Goal: Task Accomplishment & Management: Manage account settings

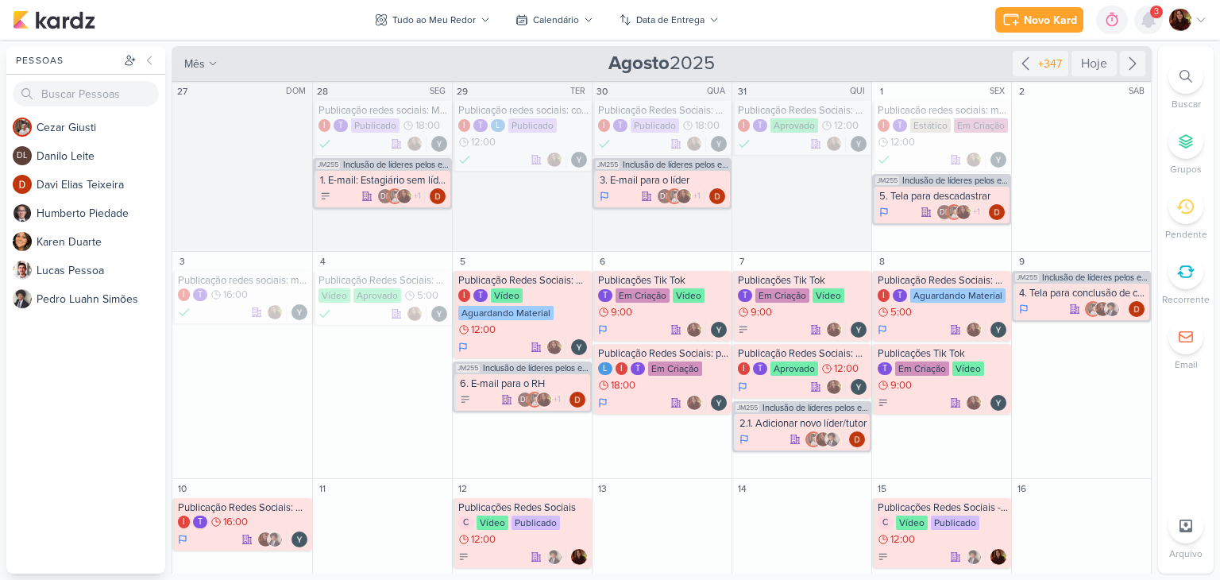
click at [1140, 29] on icon at bounding box center [1148, 19] width 19 height 19
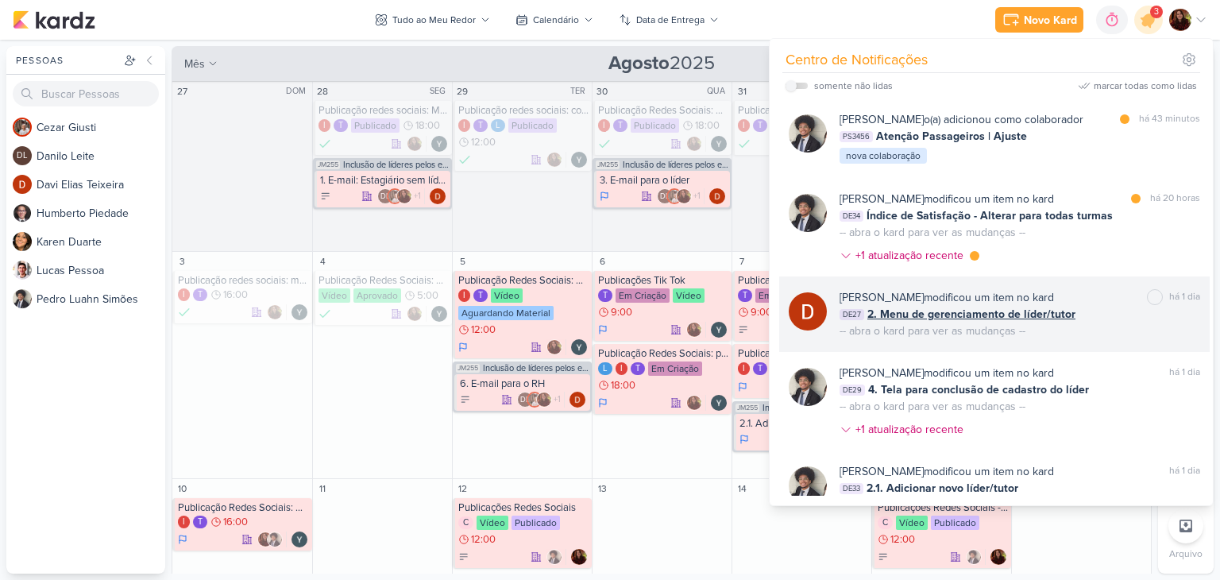
click at [1104, 338] on div "[PERSON_NAME] modificou um item no kard marcar como não lida há 1 dia DE27 2. M…" at bounding box center [994, 313] width 430 height 75
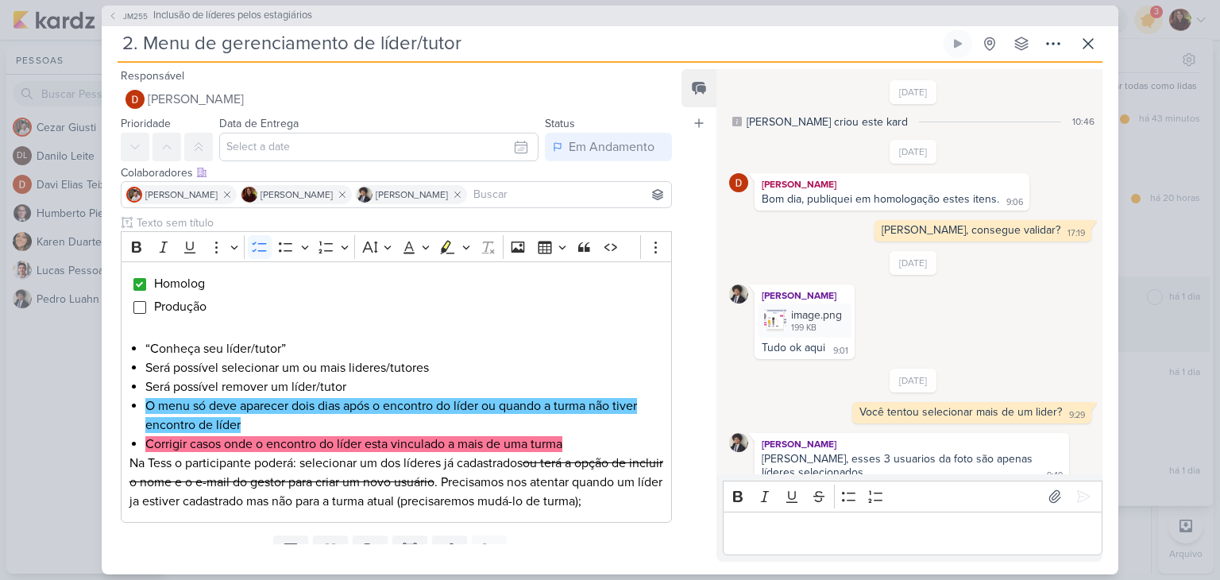
scroll to position [483, 0]
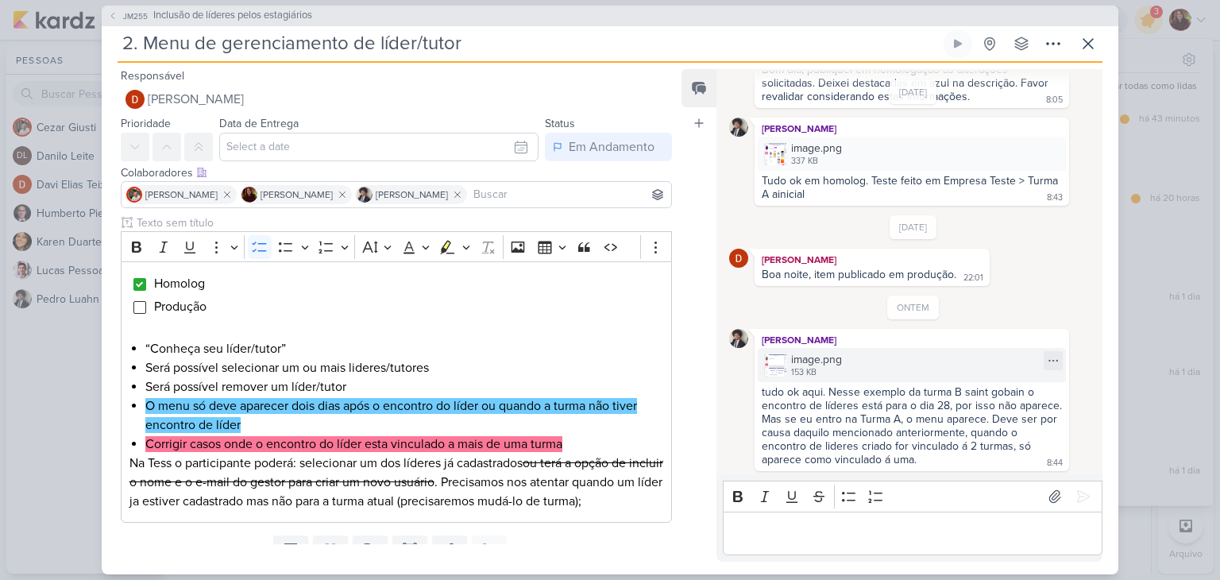
click at [776, 350] on div "image.png 153 KB" at bounding box center [911, 365] width 308 height 34
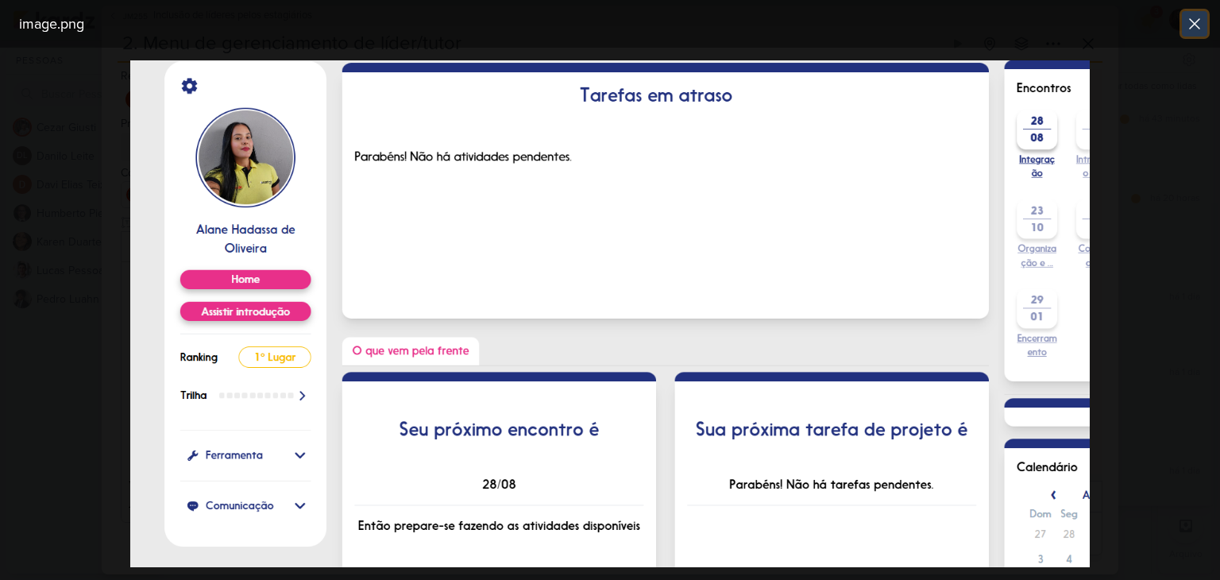
click at [1197, 17] on icon at bounding box center [1194, 23] width 19 height 19
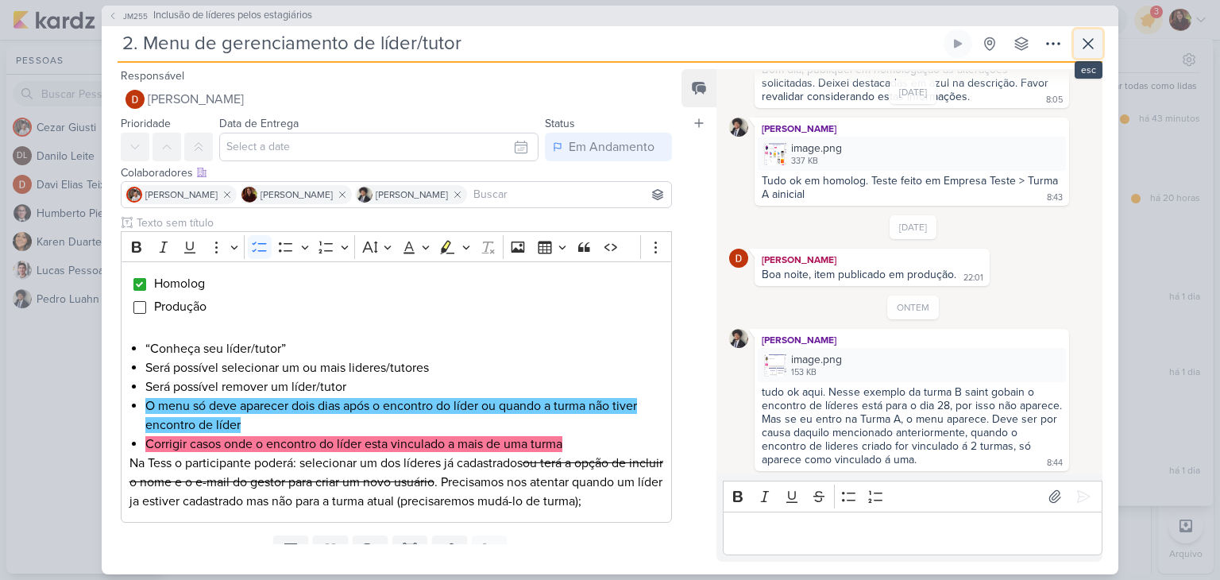
click at [1089, 41] on icon at bounding box center [1088, 44] width 10 height 10
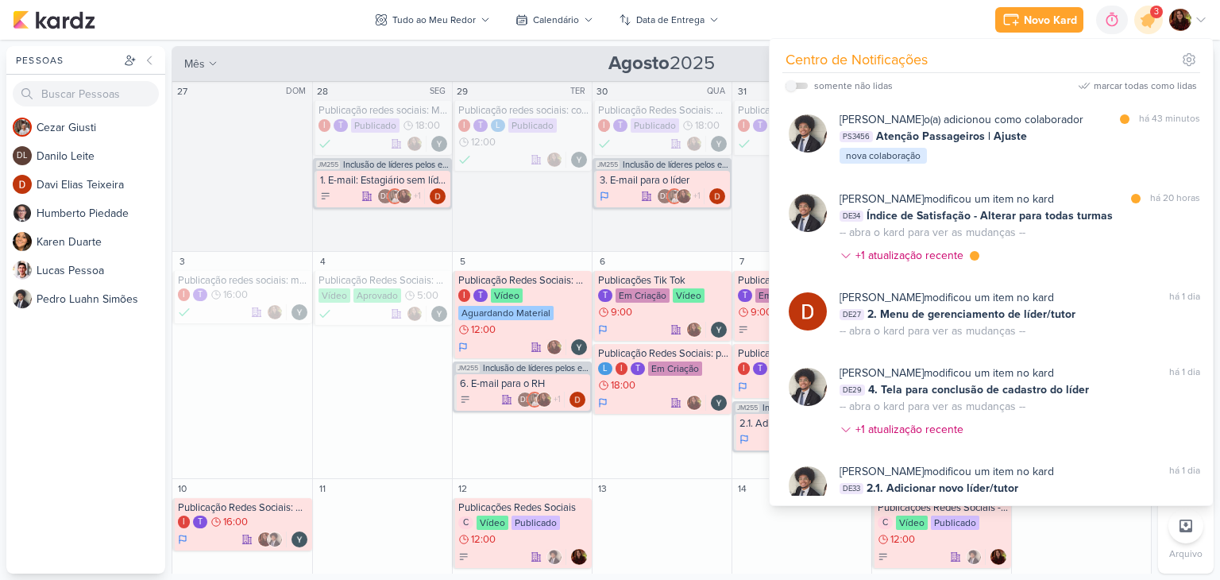
click at [884, 16] on div "Novo Kard Ctrl + k 0h0m Sessão desligada... Hoje 0h0m Semana 0h0m Mês 0h0m" at bounding box center [610, 20] width 1194 height 40
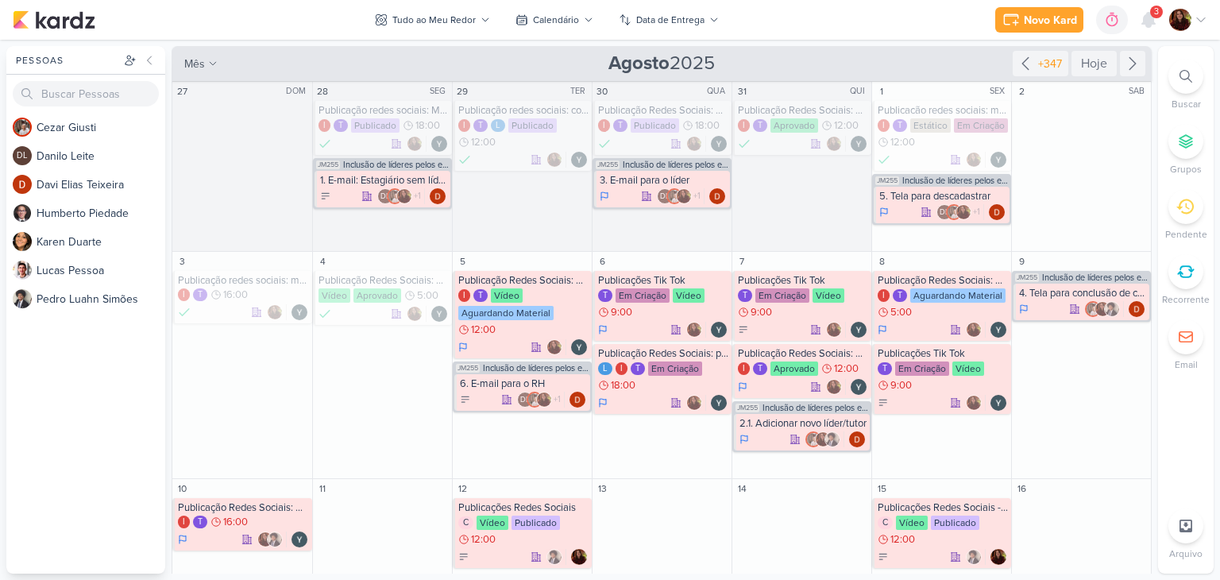
click at [1197, 79] on div at bounding box center [1185, 76] width 35 height 35
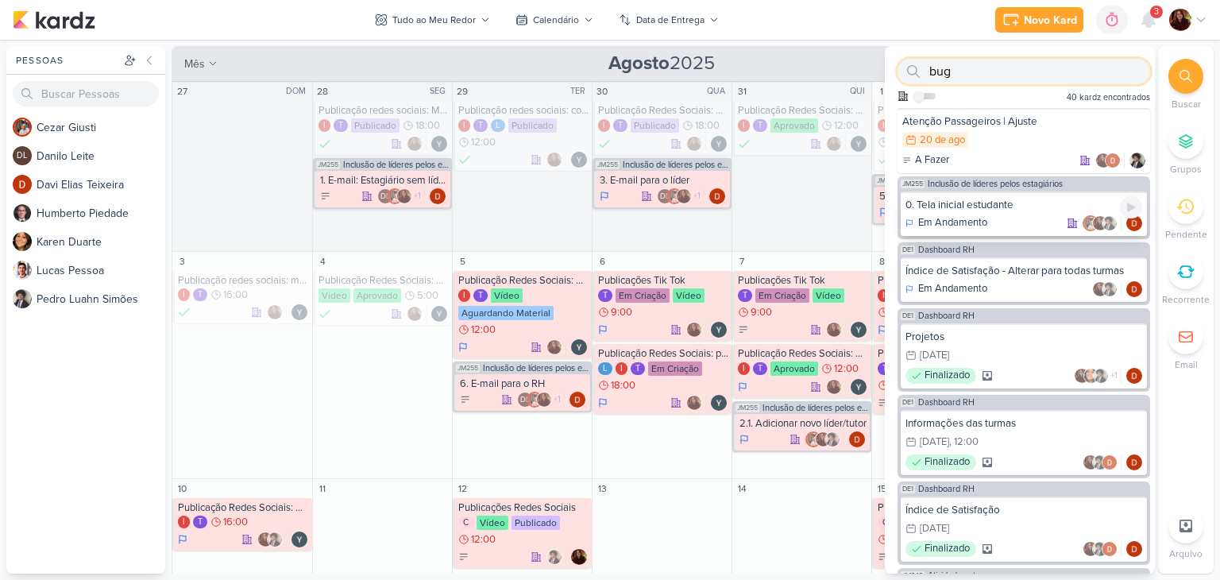
type input "bug"
click at [1036, 194] on div "0. Tela inicial estudante Em Andamento" at bounding box center [1023, 213] width 246 height 44
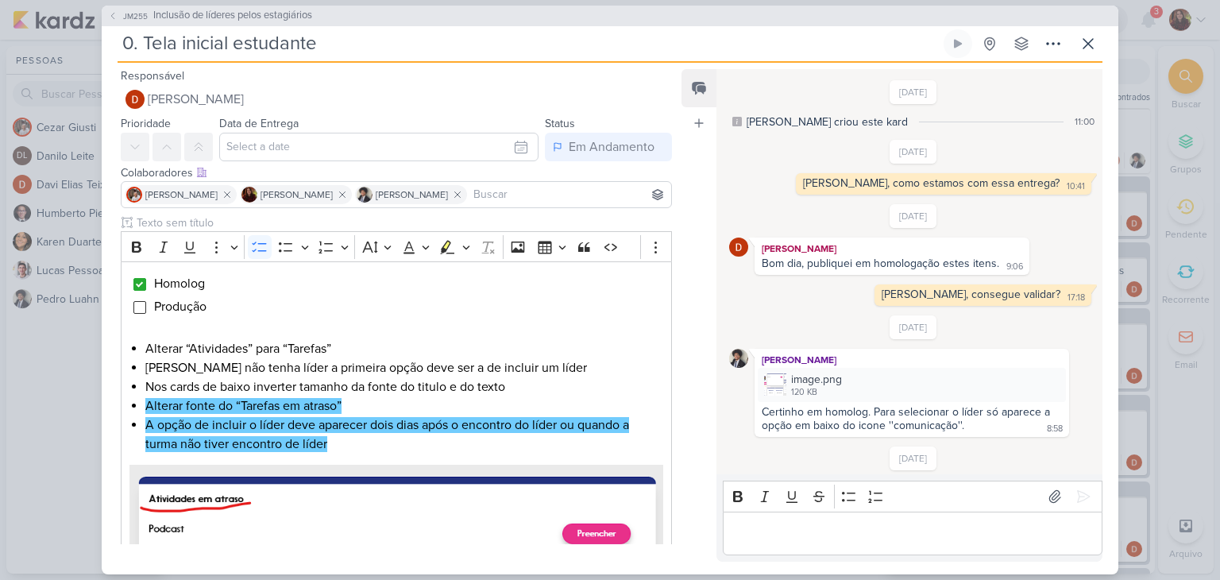
scroll to position [655, 0]
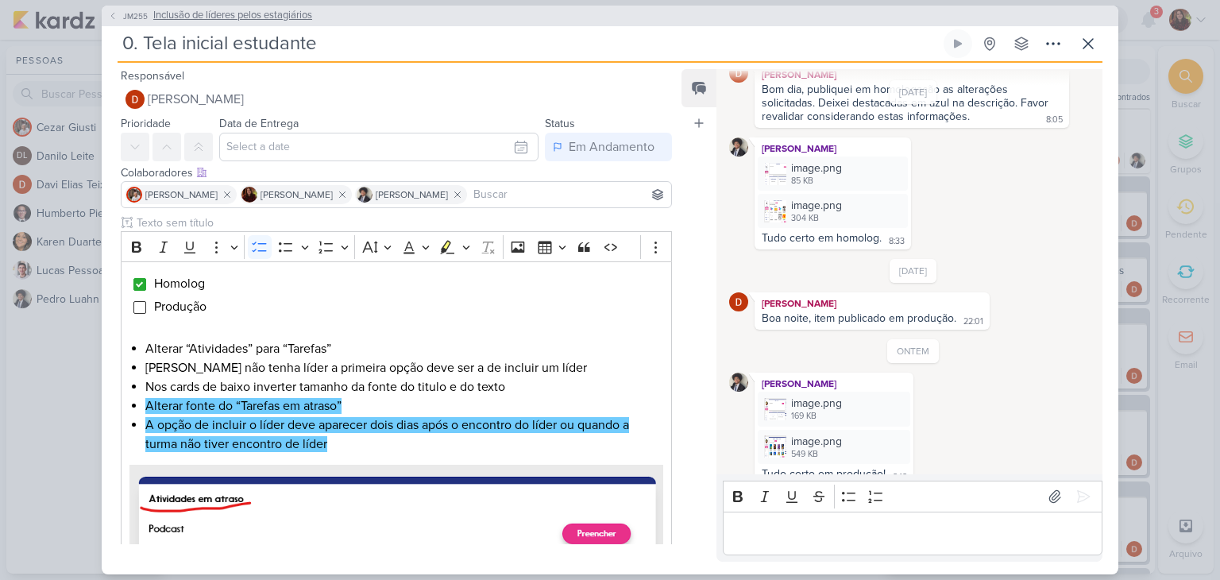
click at [139, 12] on span "JM255" at bounding box center [135, 16] width 29 height 12
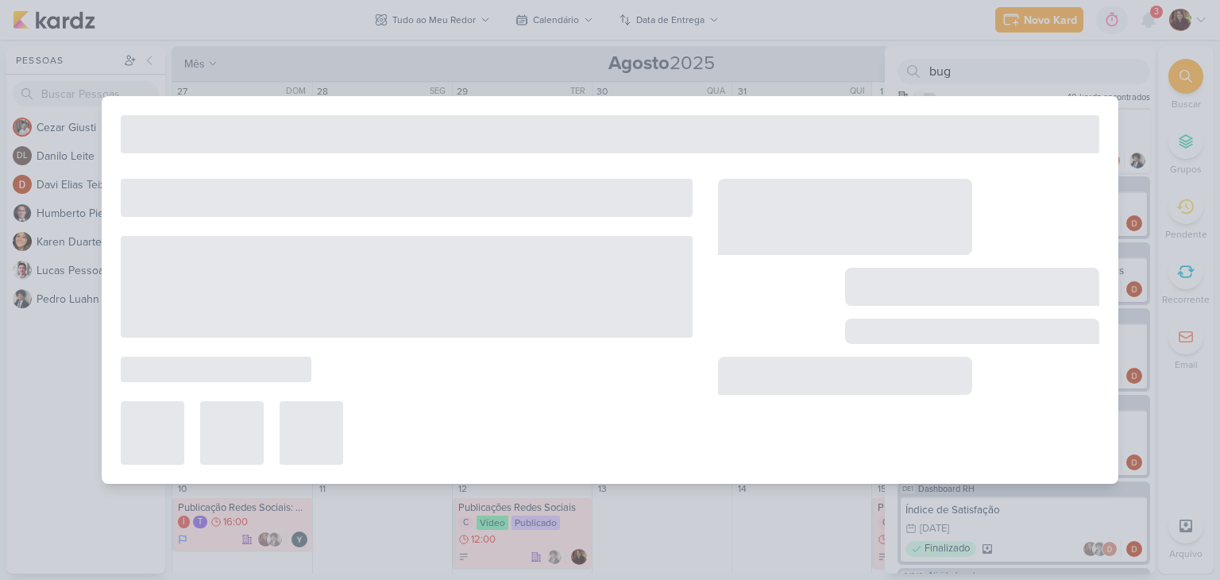
type input "Inclusão de líderes pelos estagiários"
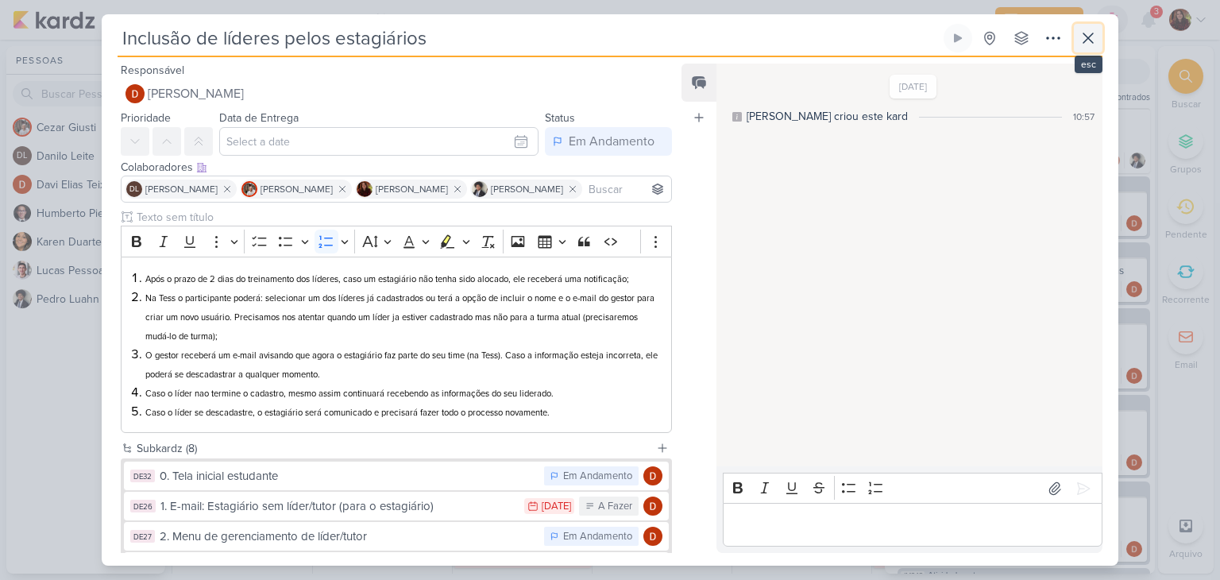
click at [1085, 35] on icon at bounding box center [1088, 38] width 10 height 10
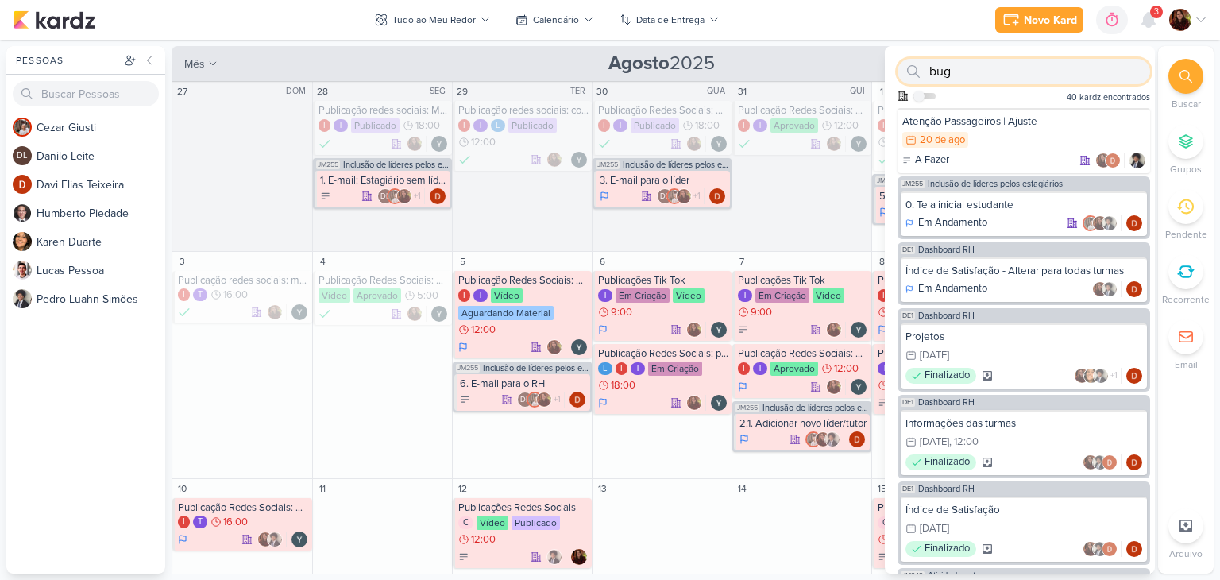
click at [1051, 65] on input "bug" at bounding box center [1023, 71] width 252 height 25
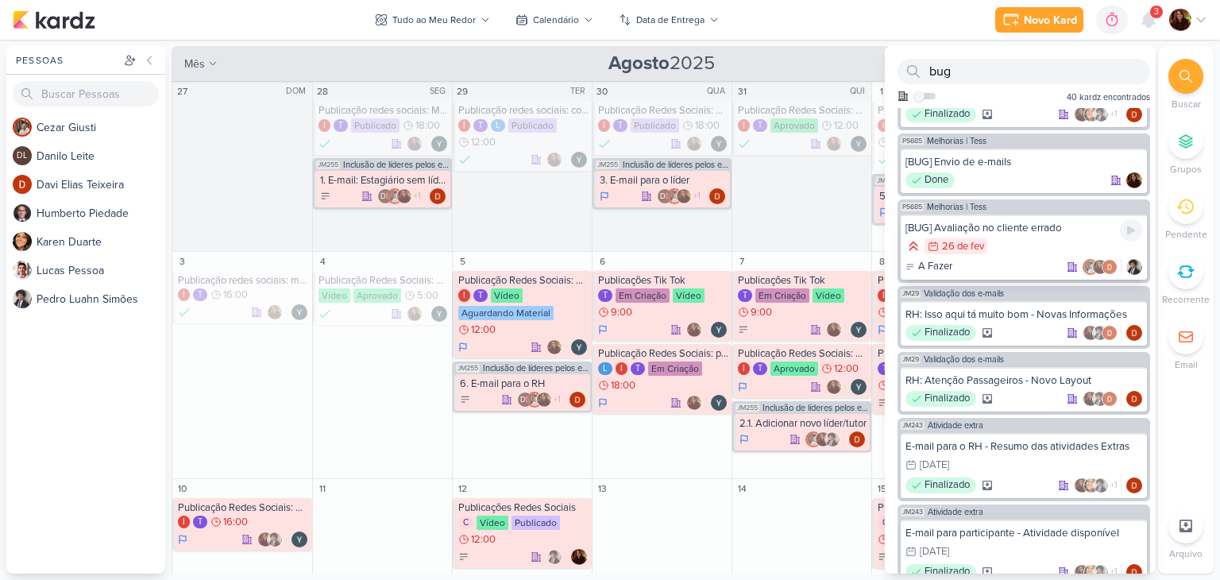
click at [1026, 240] on div "26/2 [DATE]" at bounding box center [1023, 246] width 237 height 17
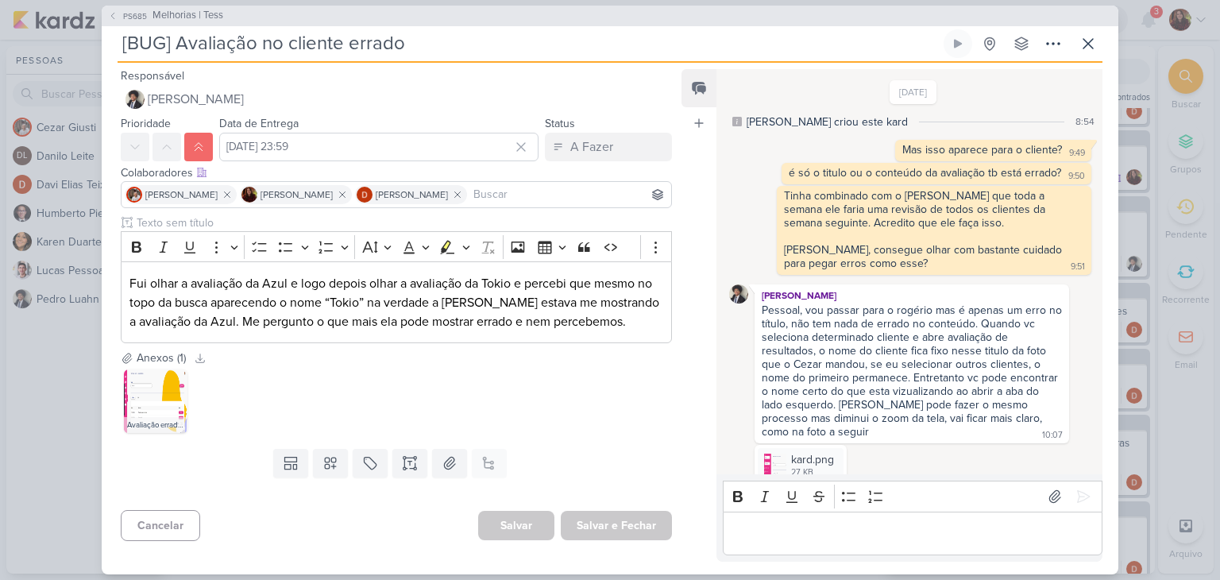
scroll to position [96, 0]
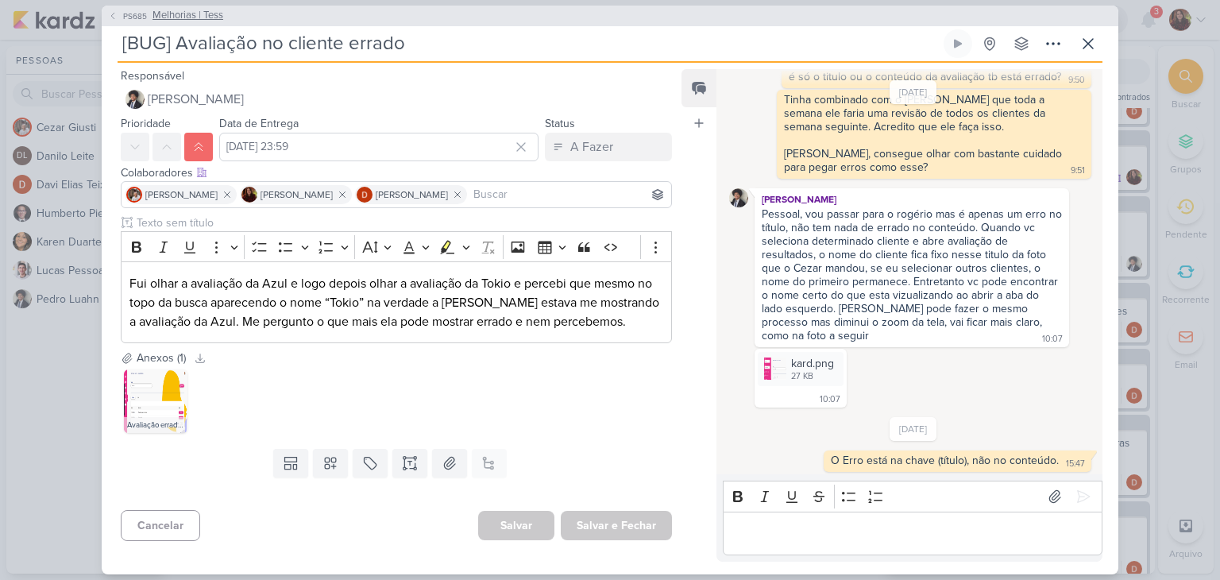
click at [185, 17] on span "Melhorias | Tess" at bounding box center [187, 16] width 71 height 16
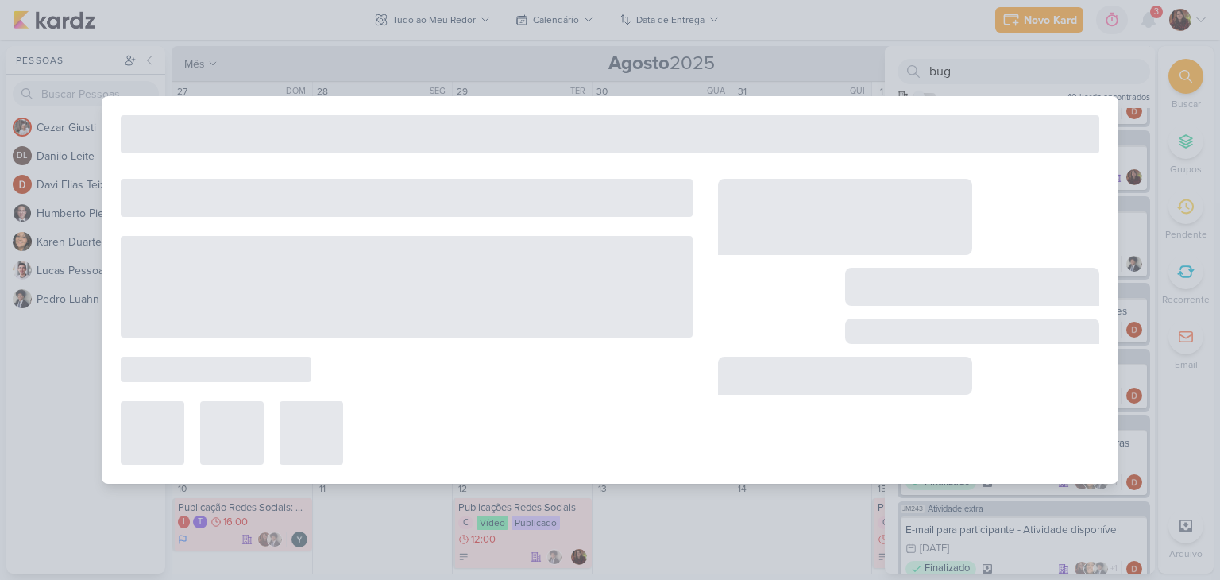
type input "Melhorias | Tess"
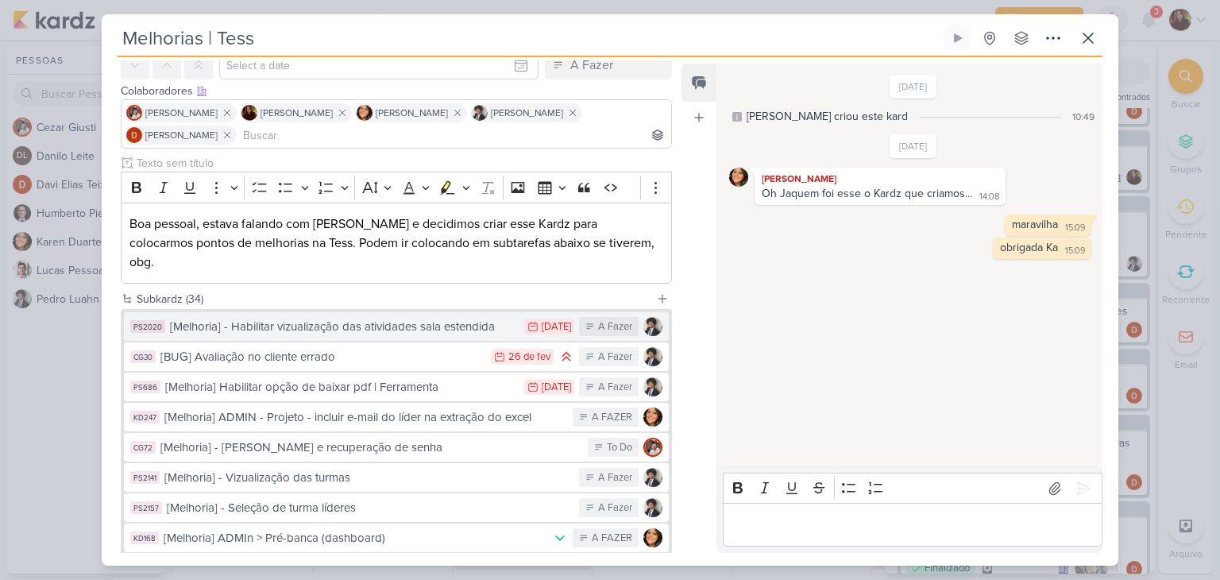
scroll to position [77, 0]
click at [421, 314] on button "PS2020 [Melhoria] - Habilitar vizualização das atividades sala estendida 23/2 […" at bounding box center [396, 325] width 545 height 29
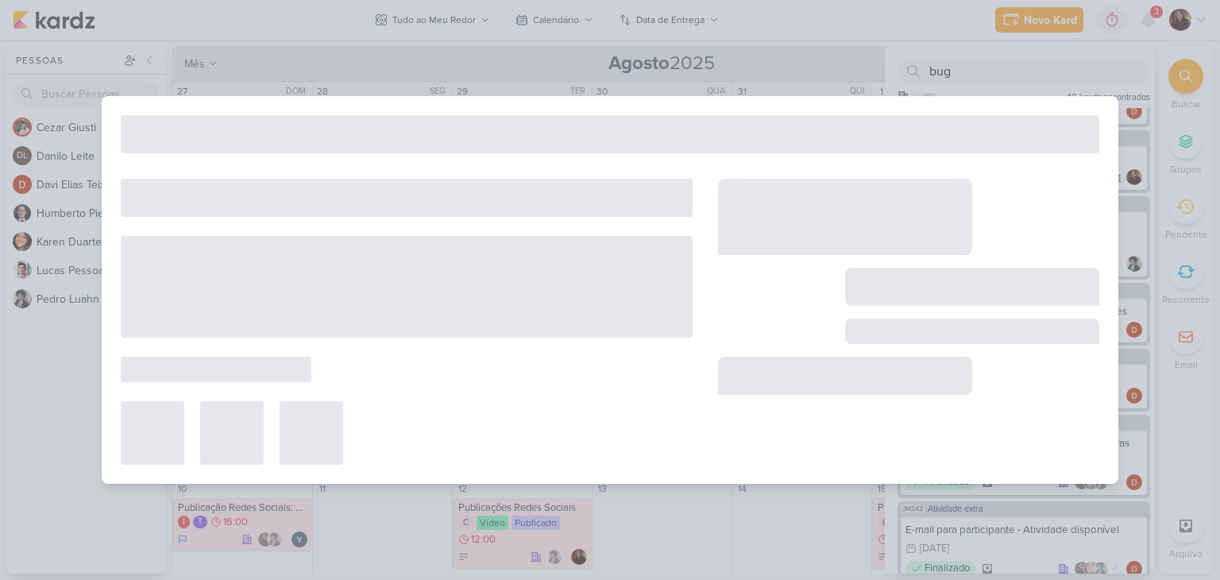
type input "[Melhoria] - Habilitar vizualização das atividades sala estendida"
type input "[DATE] 23:59"
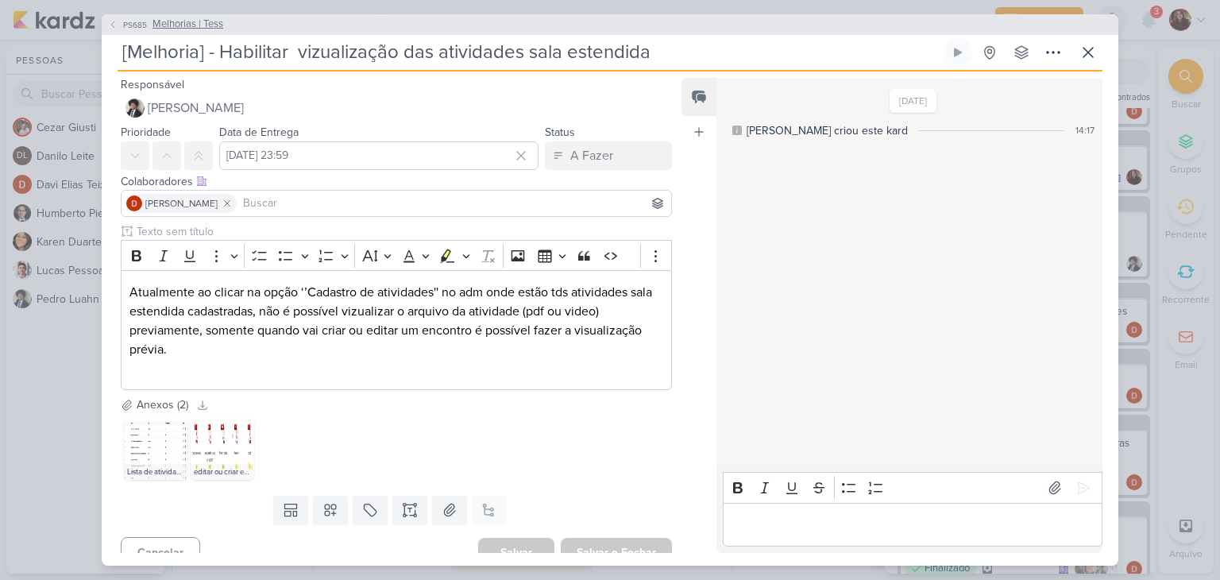
click at [130, 17] on button "PS685 Melhorias | Tess" at bounding box center [165, 25] width 115 height 16
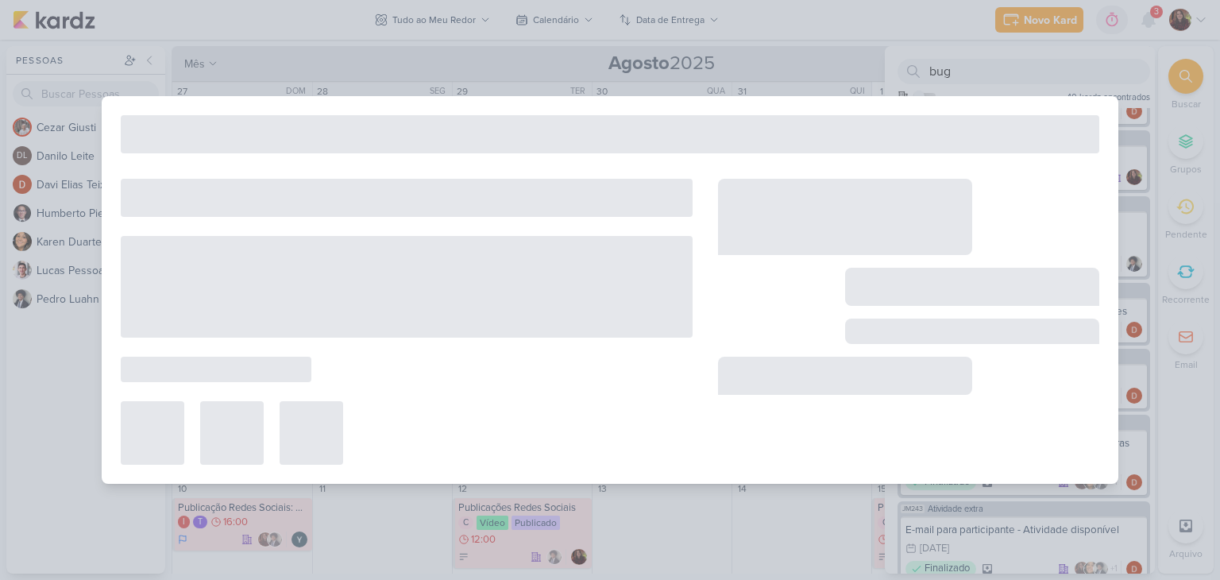
type input "Melhorias | Tess"
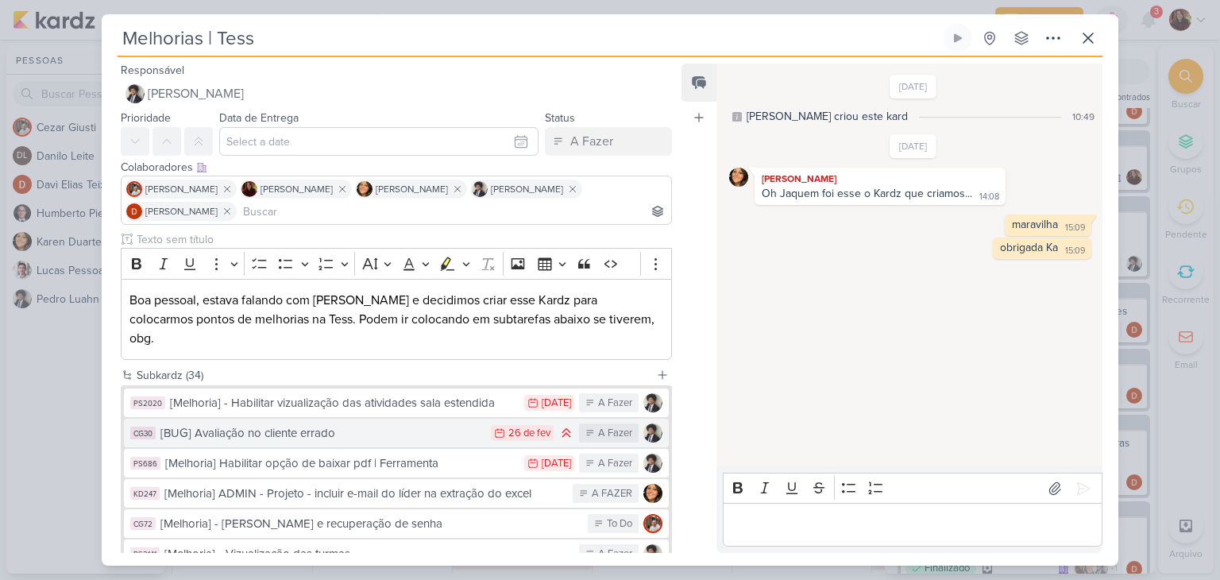
click at [323, 424] on div "[BUG] Avaliação no cliente errado" at bounding box center [321, 433] width 322 height 18
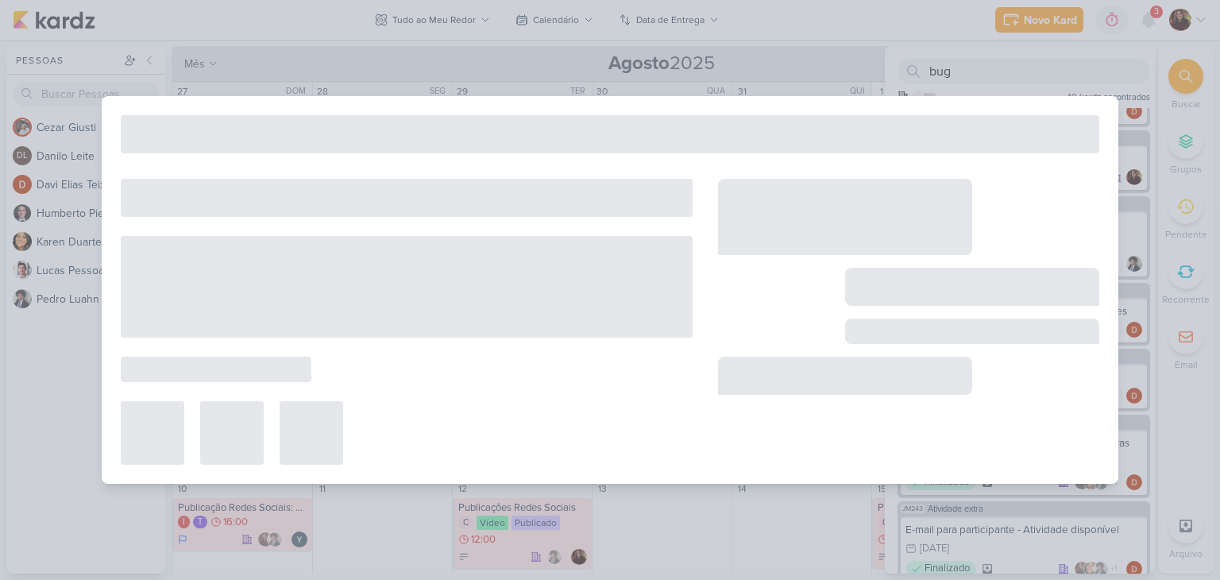
type input "[BUG] Avaliação no cliente errado"
type input "[DATE] 23:59"
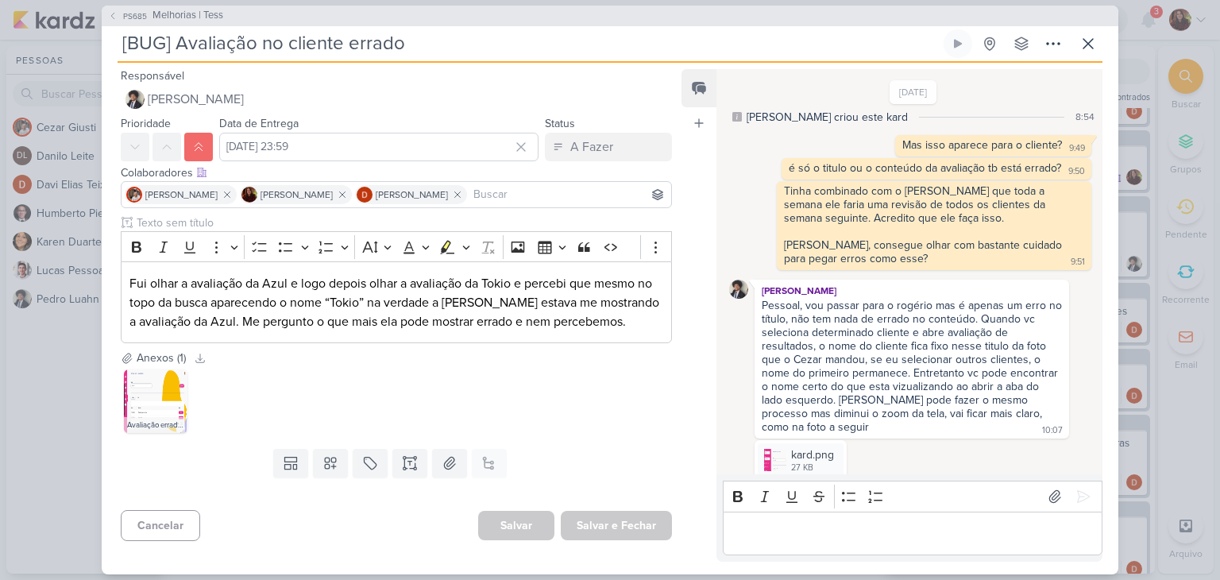
scroll to position [0, 0]
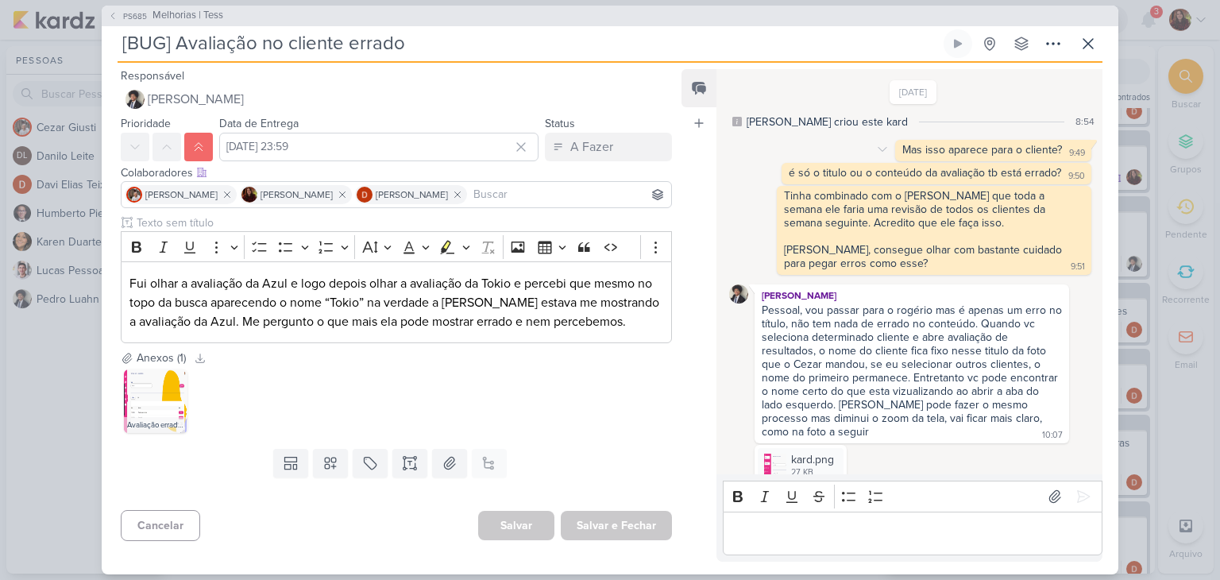
click at [1006, 157] on div "Mas isso aparece para o cliente? 9:49 9:49" at bounding box center [993, 150] width 196 height 21
click at [345, 295] on p "Fui olhar a avaliação da Azul e logo depois olhar a avaliação da Tokio e perceb…" at bounding box center [396, 302] width 534 height 57
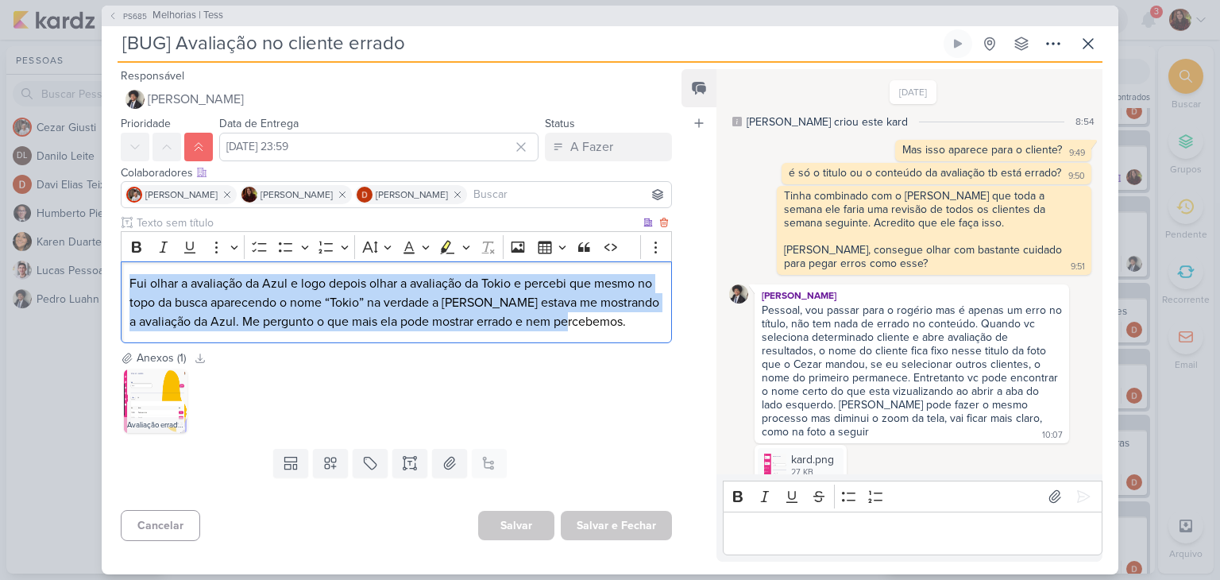
click at [345, 295] on p "Fui olhar a avaliação da Azul e logo depois olhar a avaliação da Tokio e perceb…" at bounding box center [396, 302] width 534 height 57
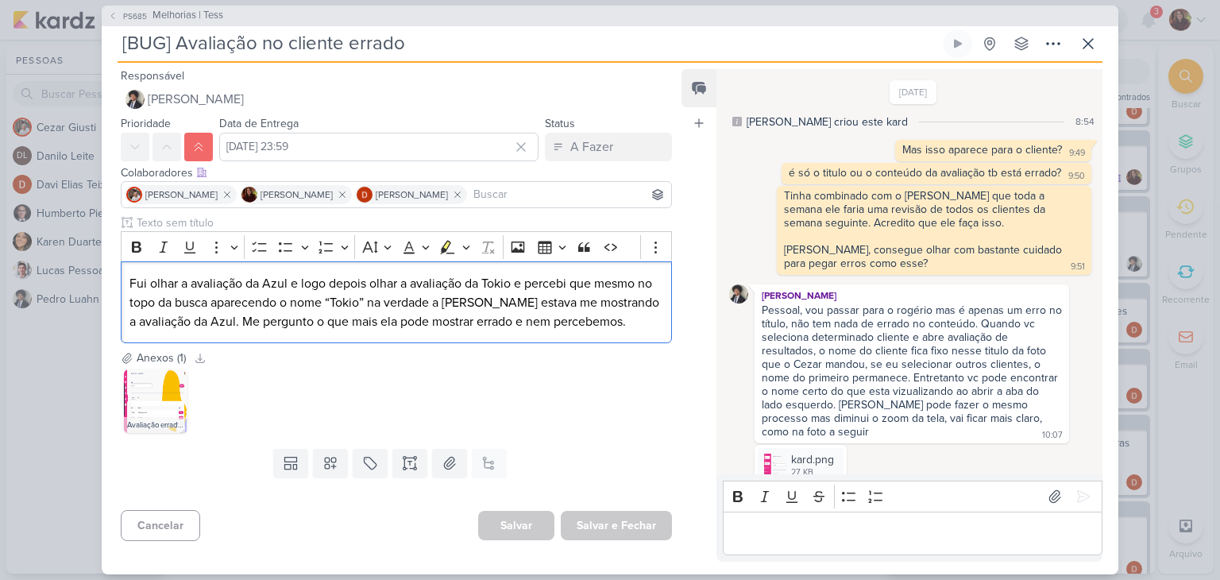
click at [156, 26] on div "PS685 Melhorias | Tess [BUG] Avaliação no cliente errado Criado por [PERSON_NAM…" at bounding box center [610, 290] width 1016 height 568
click at [158, 18] on span "Melhorias | Tess" at bounding box center [187, 16] width 71 height 16
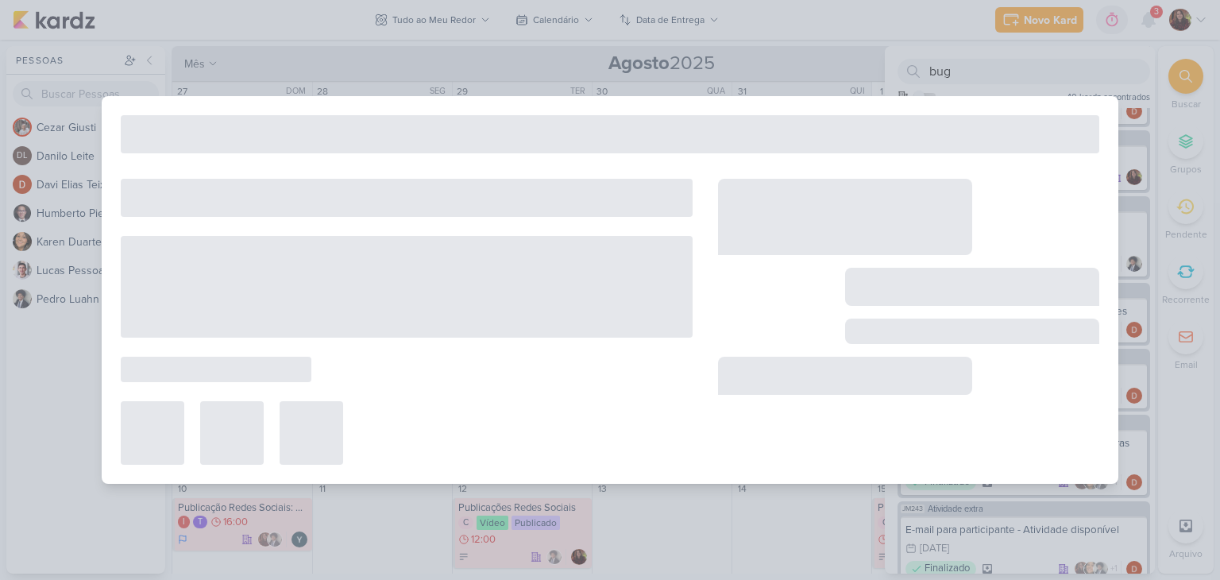
type input "Melhorias | Tess"
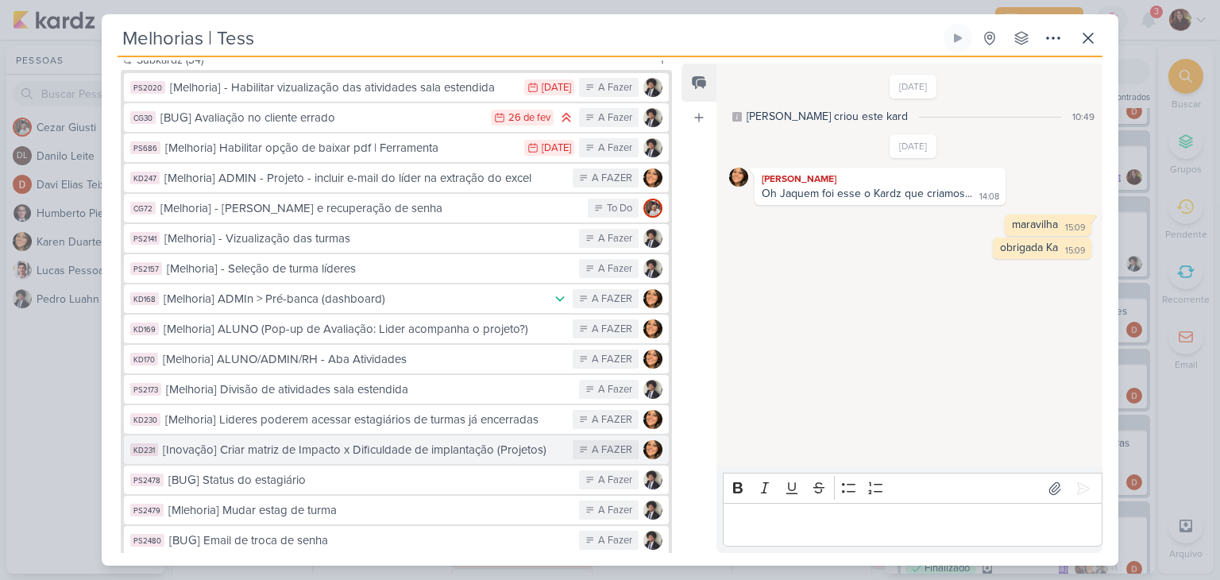
scroll to position [316, 0]
click at [521, 439] on button "KD231 [Inovação] Criar matriz de Impacto x Dificuldade de implantação (Projetos…" at bounding box center [396, 448] width 545 height 29
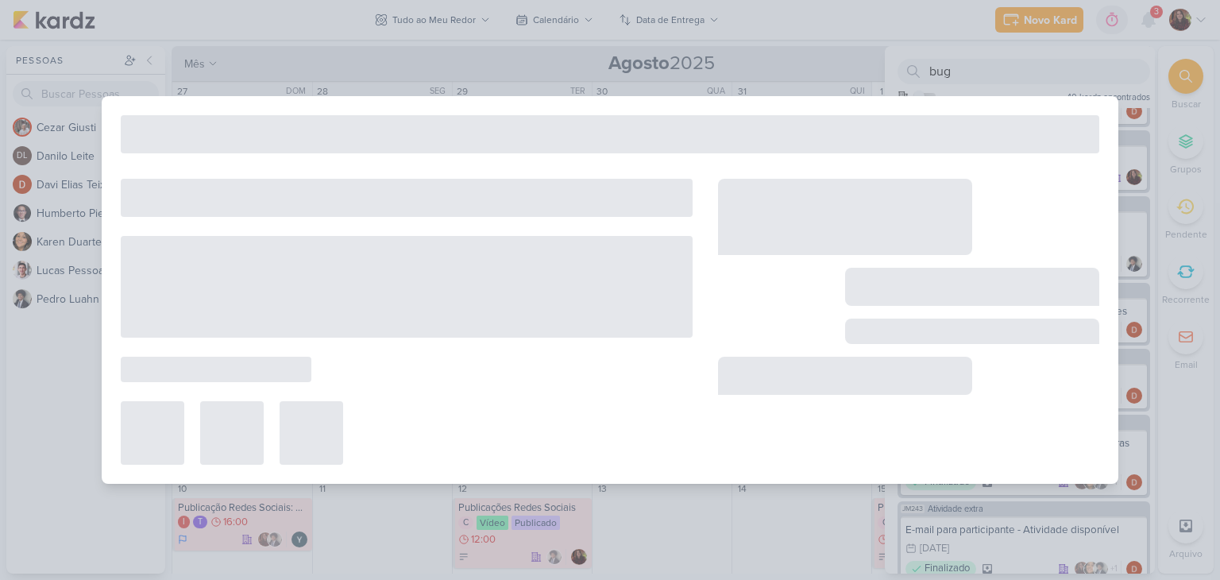
type input "[Inovação] Criar matriz de Impacto x Dificuldade de implantação (Projetos)"
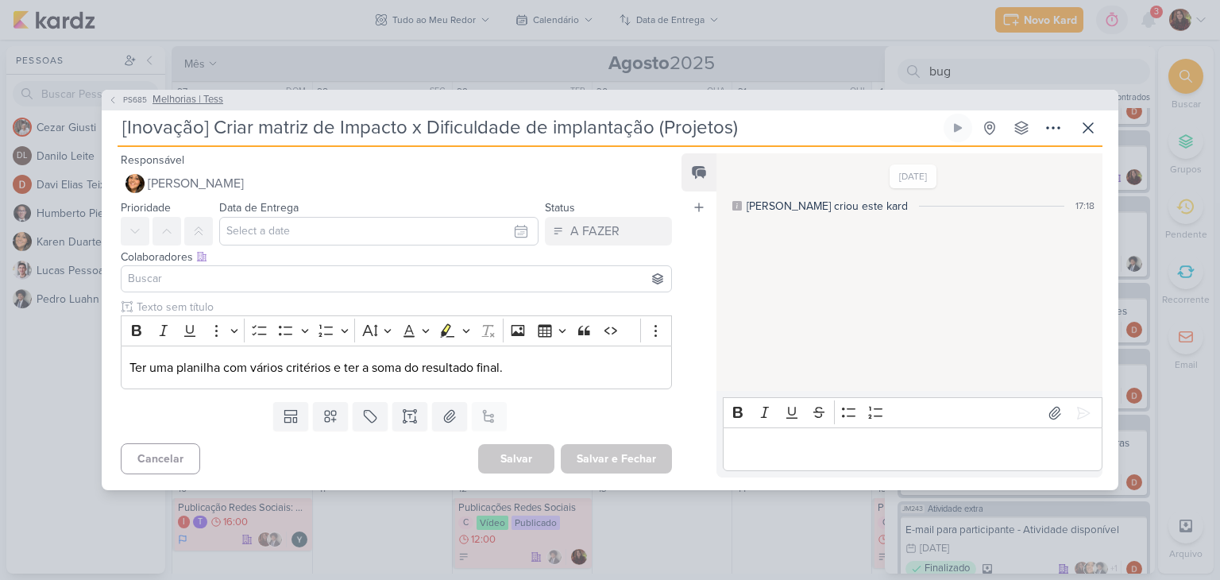
click at [149, 96] on button "PS685 Melhorias | Tess" at bounding box center [165, 100] width 115 height 16
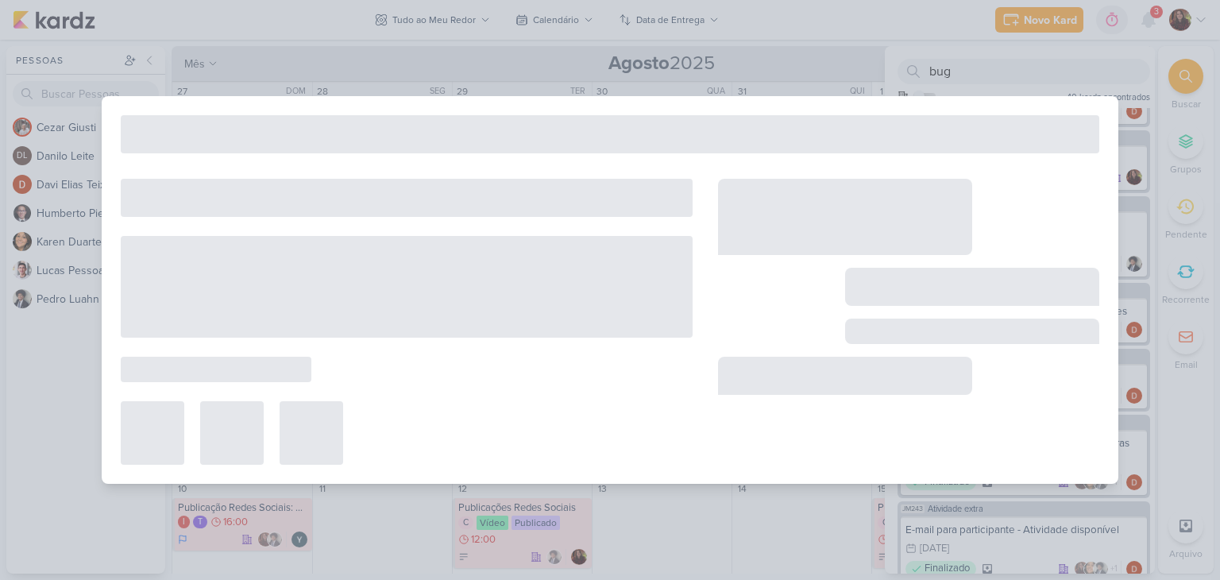
type input "Melhorias | Tess"
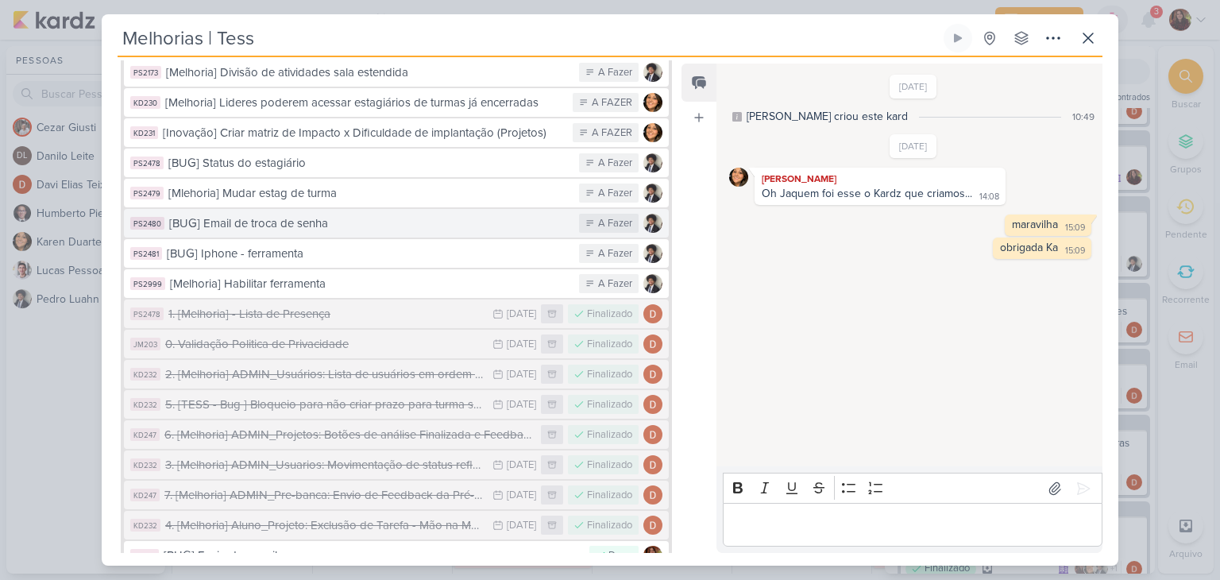
scroll to position [633, 0]
click at [358, 214] on div "[BUG] Email de troca de senha" at bounding box center [370, 223] width 402 height 18
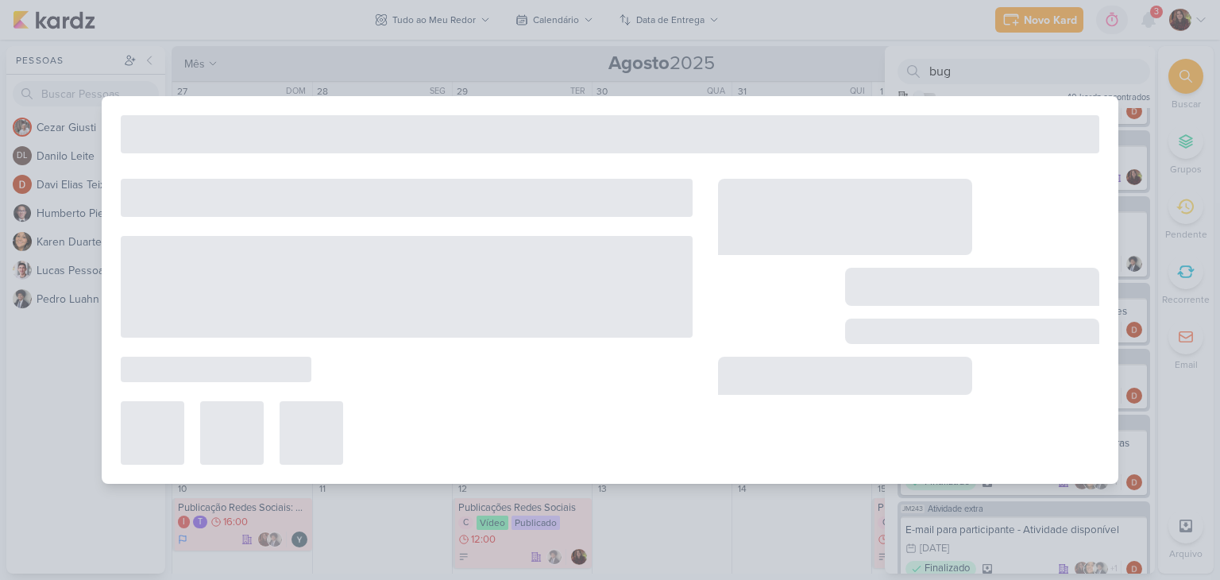
scroll to position [0, 0]
type input "[BUG] Email de troca de senha"
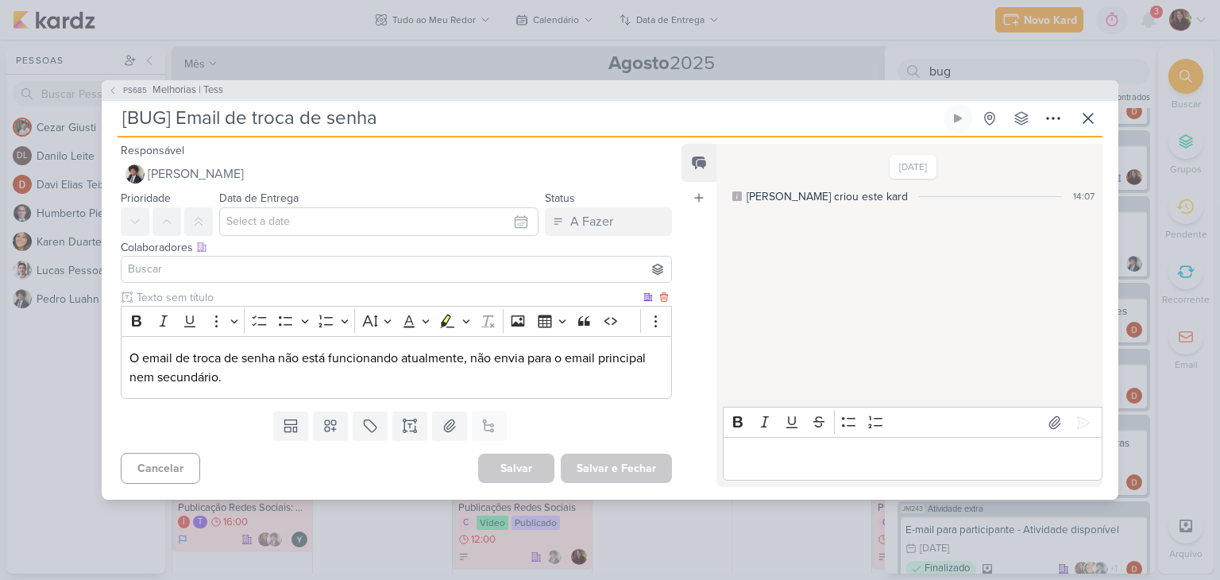
click at [261, 380] on p "O email de troca de senha não está funcionando atualmente, não envia para o ema…" at bounding box center [396, 368] width 534 height 38
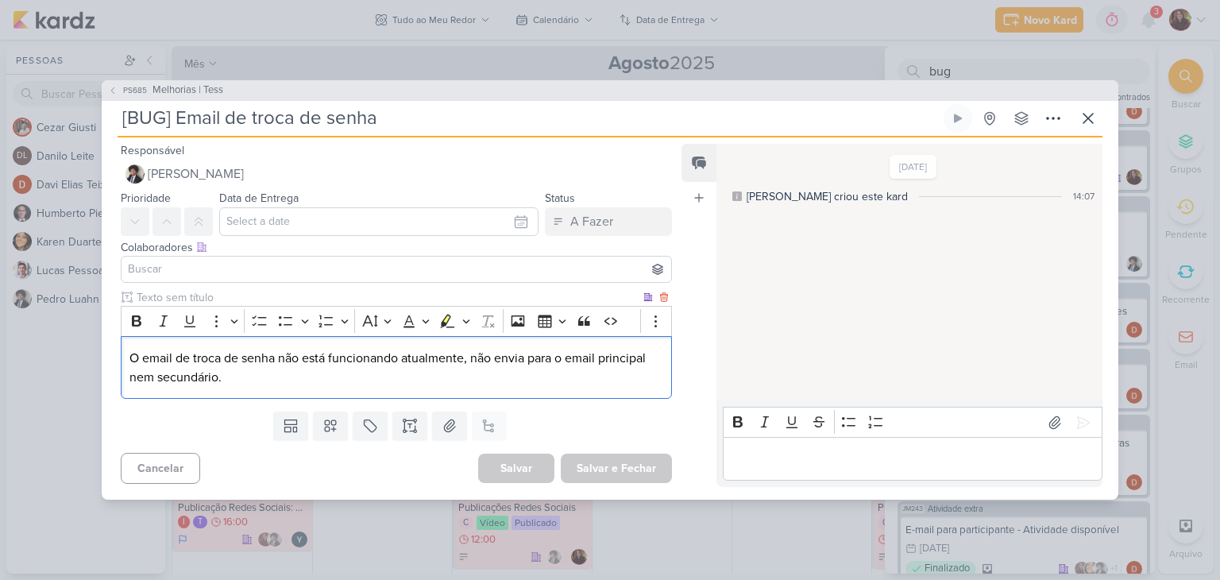
click at [261, 380] on p "O email de troca de senha não está funcionando atualmente, não envia para o ema…" at bounding box center [396, 368] width 534 height 38
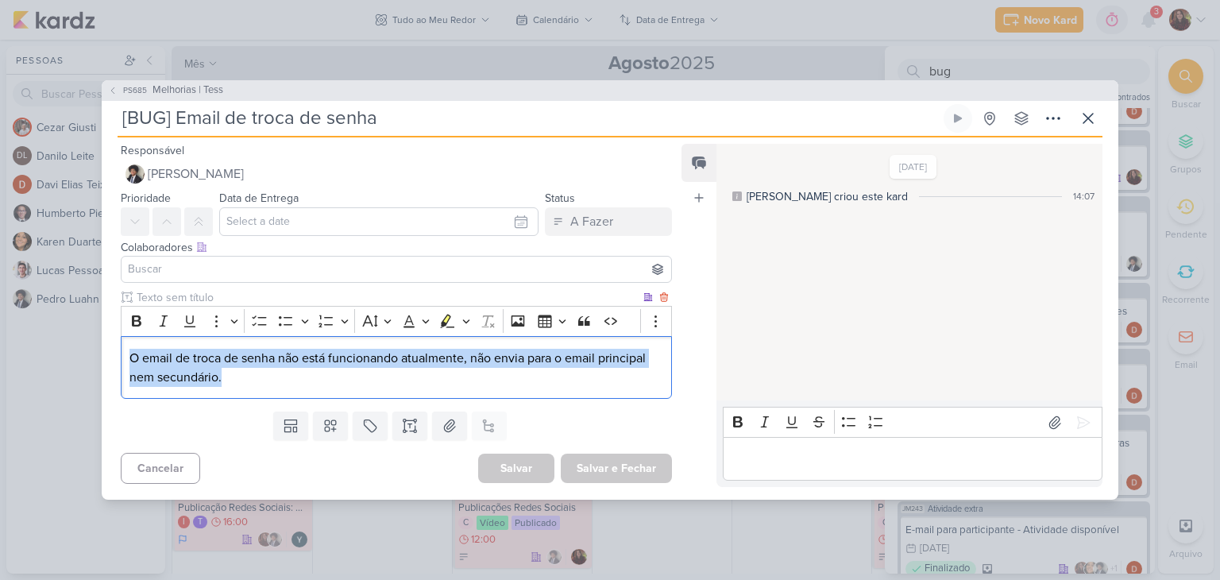
click at [261, 380] on p "O email de troca de senha não está funcionando atualmente, não envia para o ema…" at bounding box center [396, 368] width 534 height 38
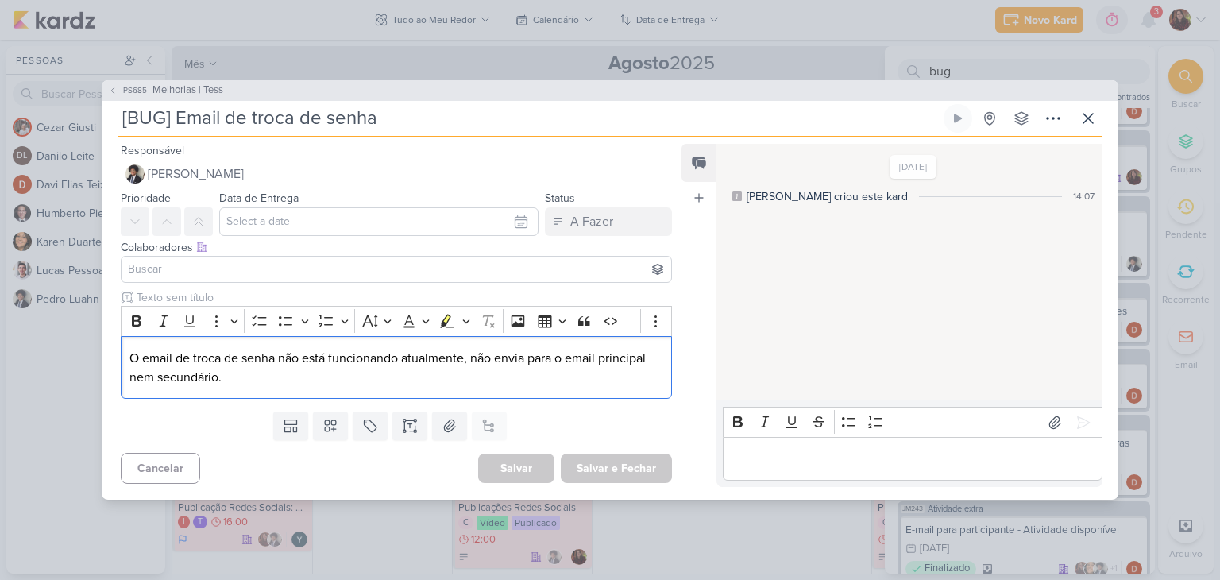
drag, startPoint x: 847, startPoint y: 461, endPoint x: 855, endPoint y: 458, distance: 8.3
click at [848, 461] on p "Editor editing area: main" at bounding box center [911, 458] width 363 height 19
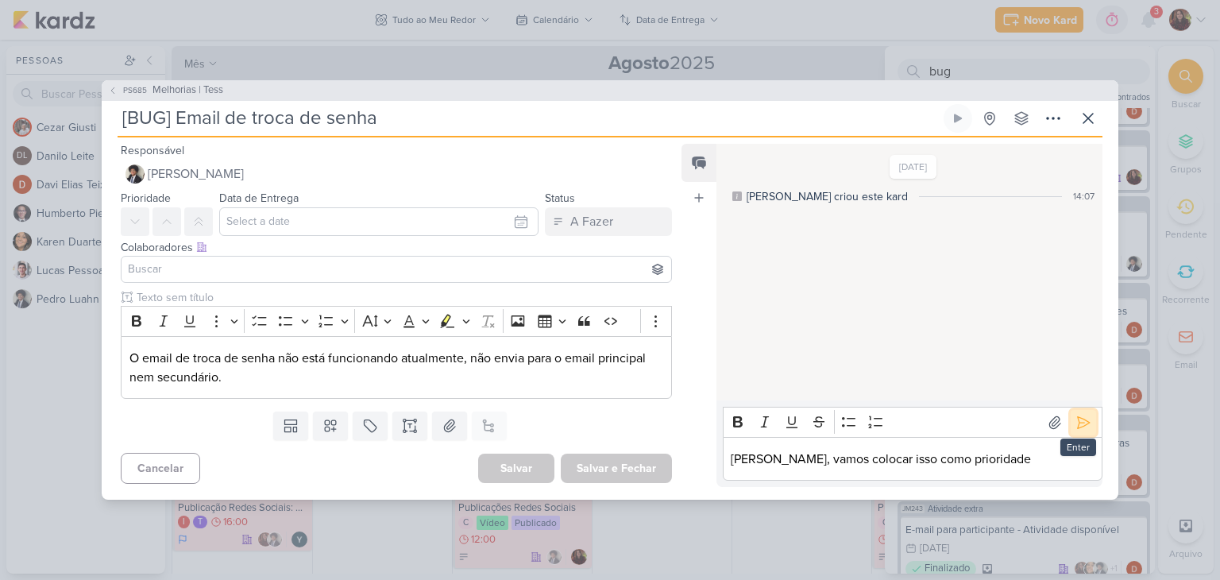
click at [1077, 417] on icon at bounding box center [1083, 422] width 12 height 12
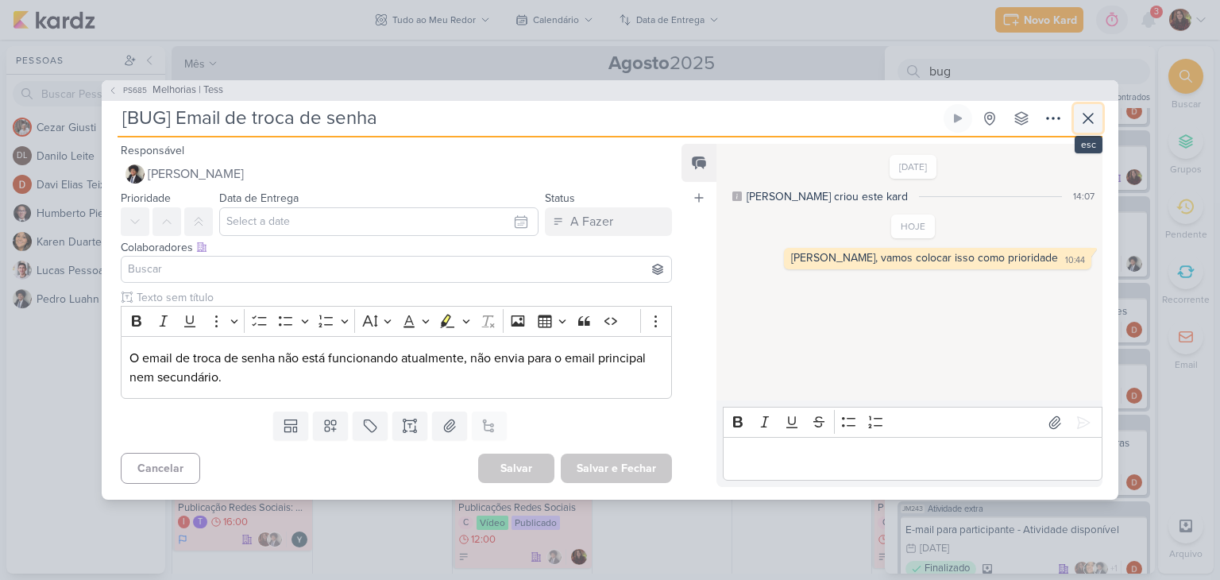
click at [1088, 121] on icon at bounding box center [1087, 118] width 19 height 19
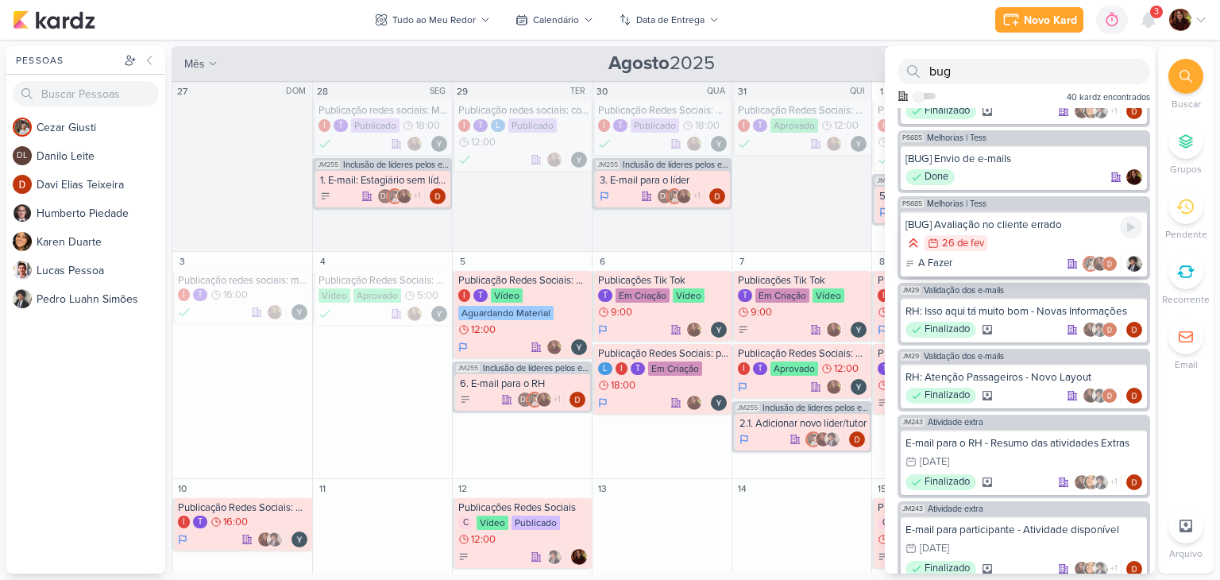
click at [1056, 228] on div "[BUG] Avaliação no cliente errado 26/2 [DATE] A Fazer" at bounding box center [1023, 243] width 246 height 65
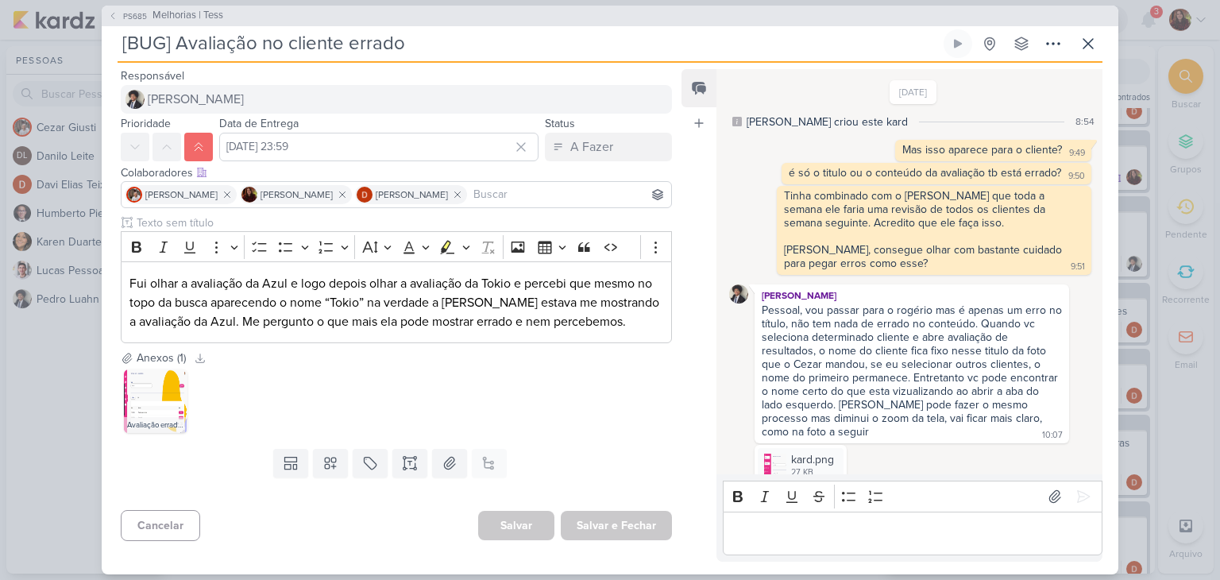
scroll to position [96, 0]
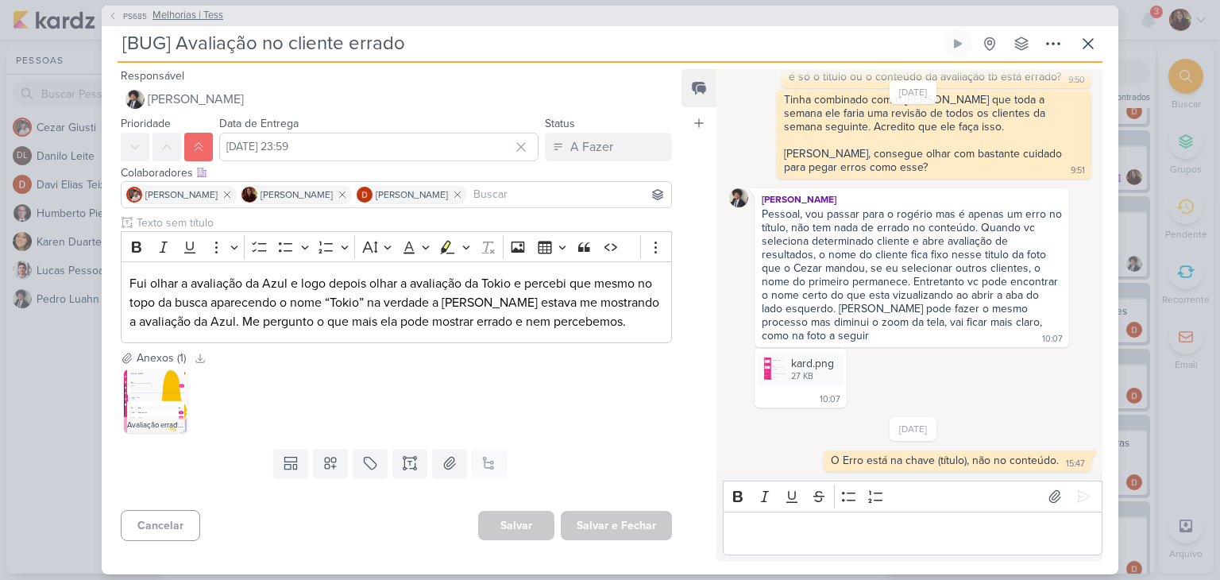
click at [207, 9] on span "Melhorias | Tess" at bounding box center [187, 16] width 71 height 16
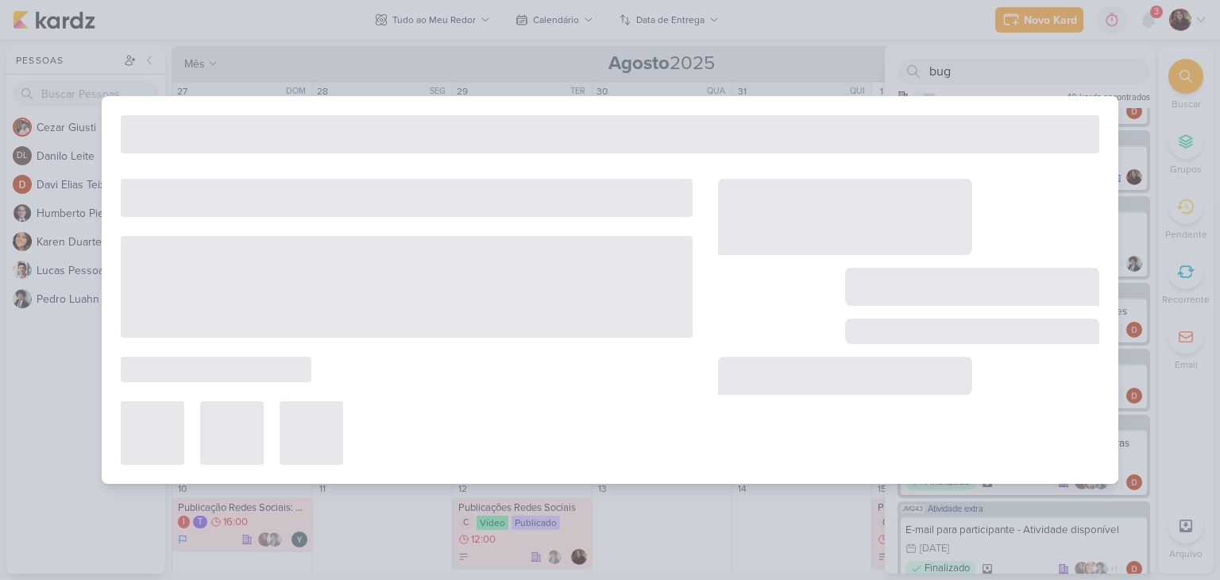
type input "Melhorias | Tess"
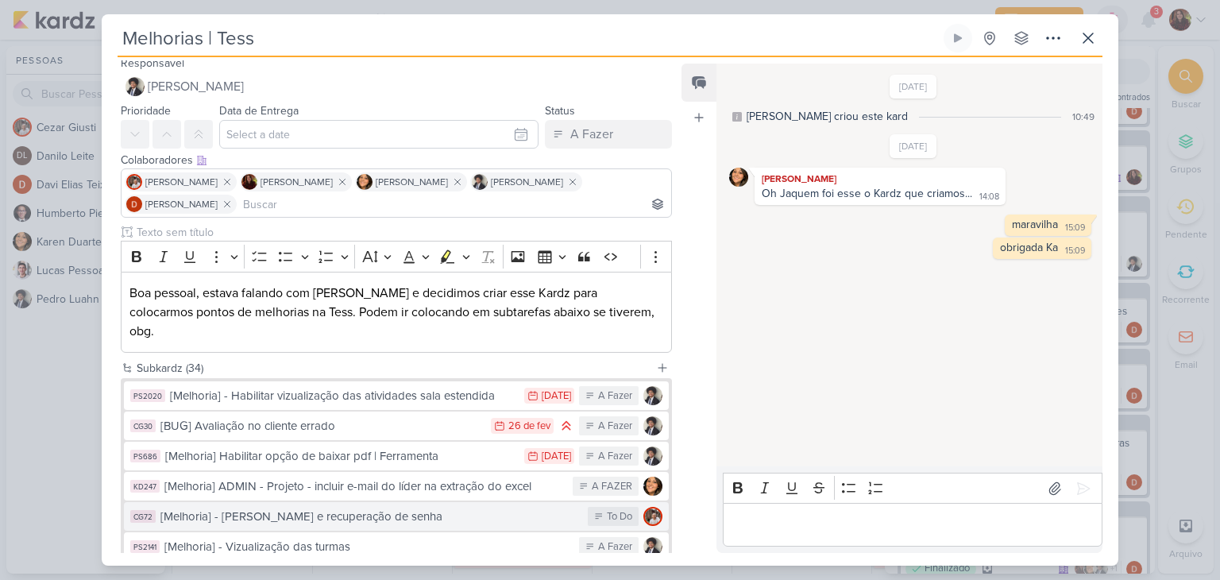
scroll to position [5, 0]
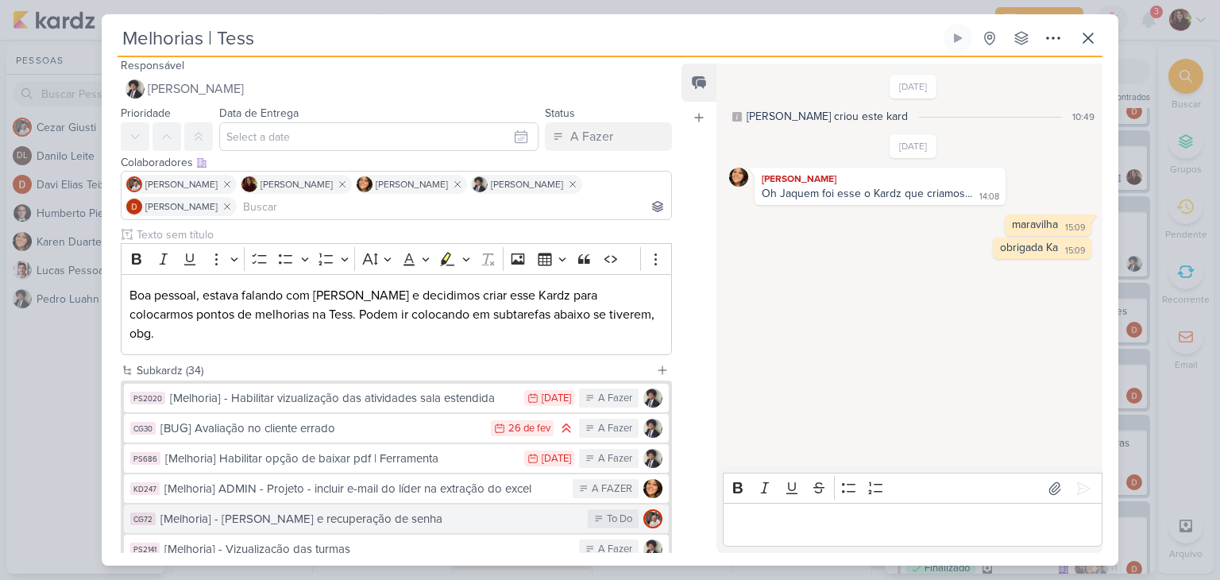
click at [445, 510] on div "[Melhoria] - [PERSON_NAME] e recuperação de senha" at bounding box center [369, 519] width 419 height 18
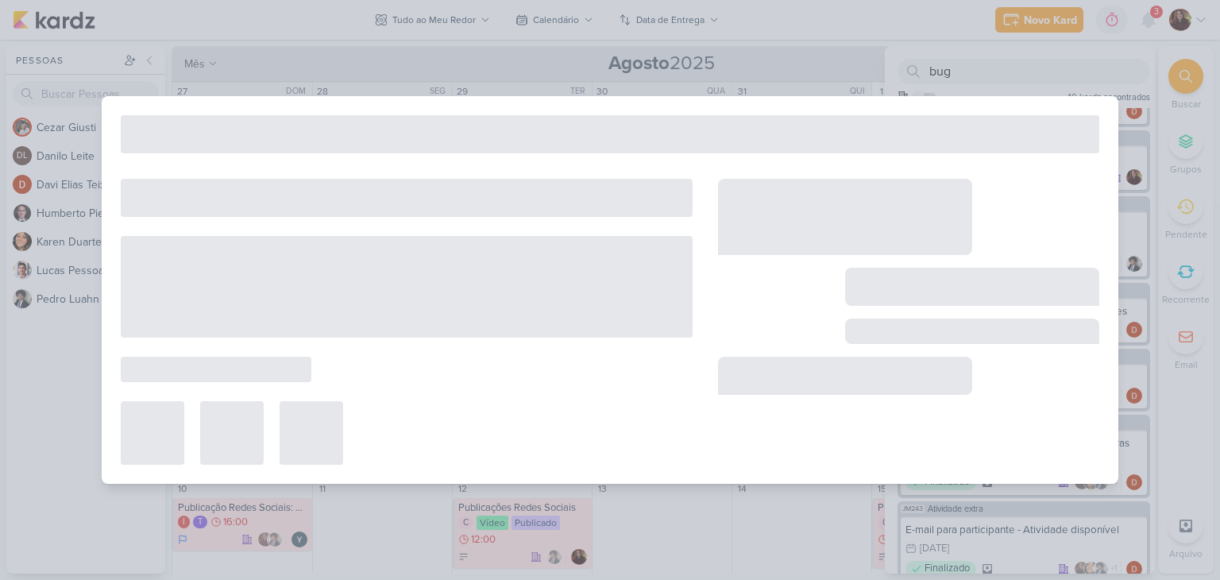
type input "[Melhoria] - [PERSON_NAME] e recuperação de senha"
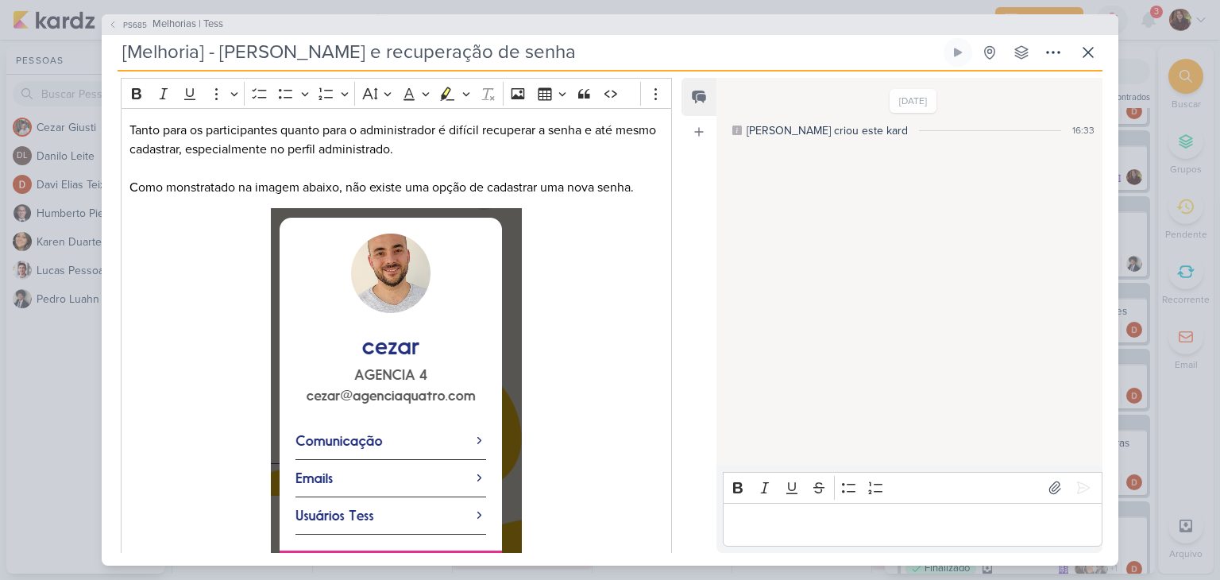
click at [804, 520] on p "Editor editing area: main" at bounding box center [911, 523] width 363 height 19
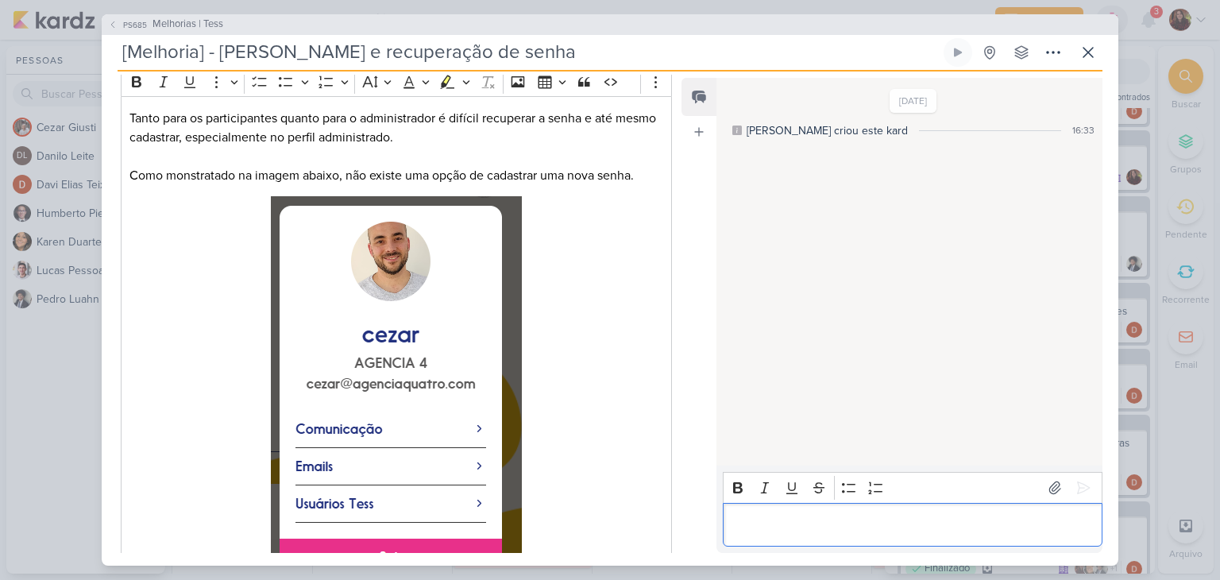
scroll to position [175, 0]
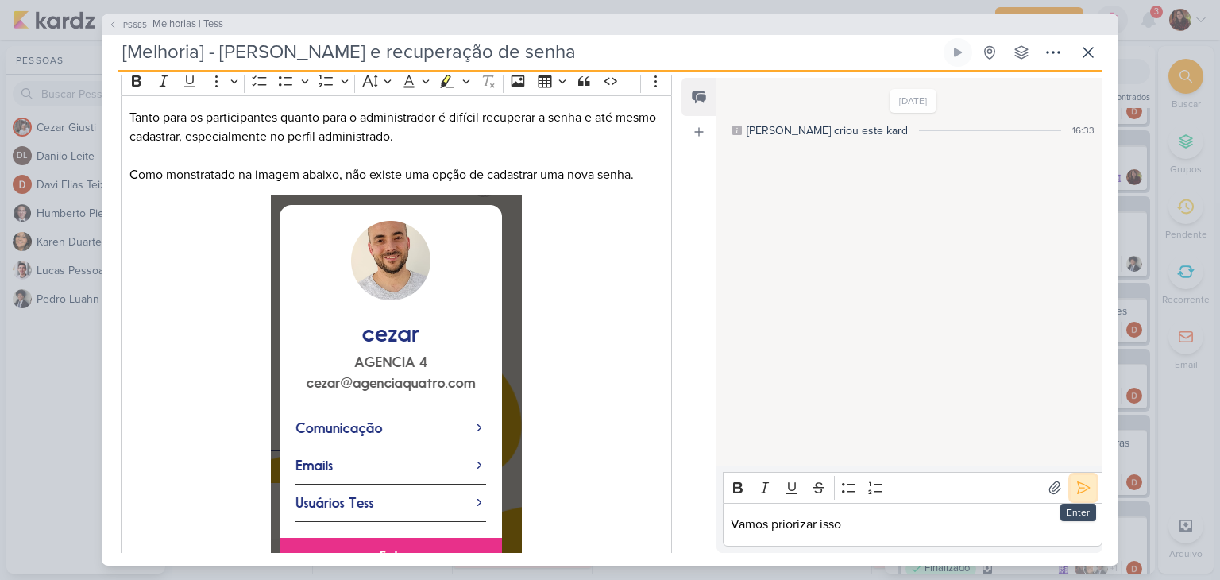
click at [1083, 489] on icon at bounding box center [1083, 488] width 16 height 16
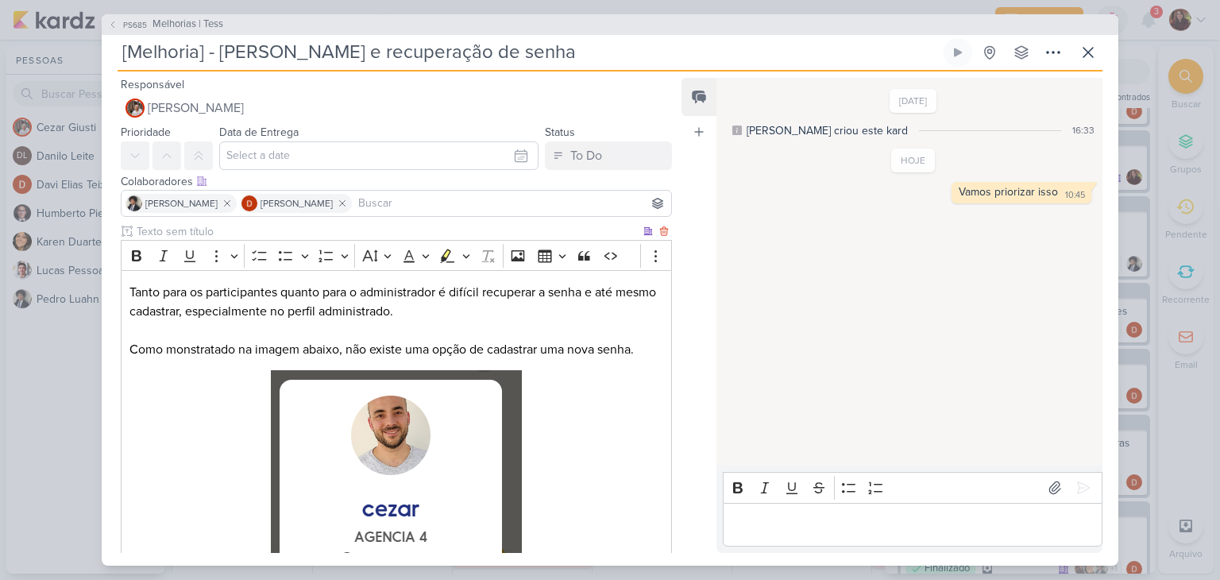
scroll to position [0, 0]
click at [152, 14] on div "PS685 Melhorias | Tess" at bounding box center [610, 24] width 1016 height 21
click at [159, 26] on span "Melhorias | Tess" at bounding box center [187, 25] width 71 height 16
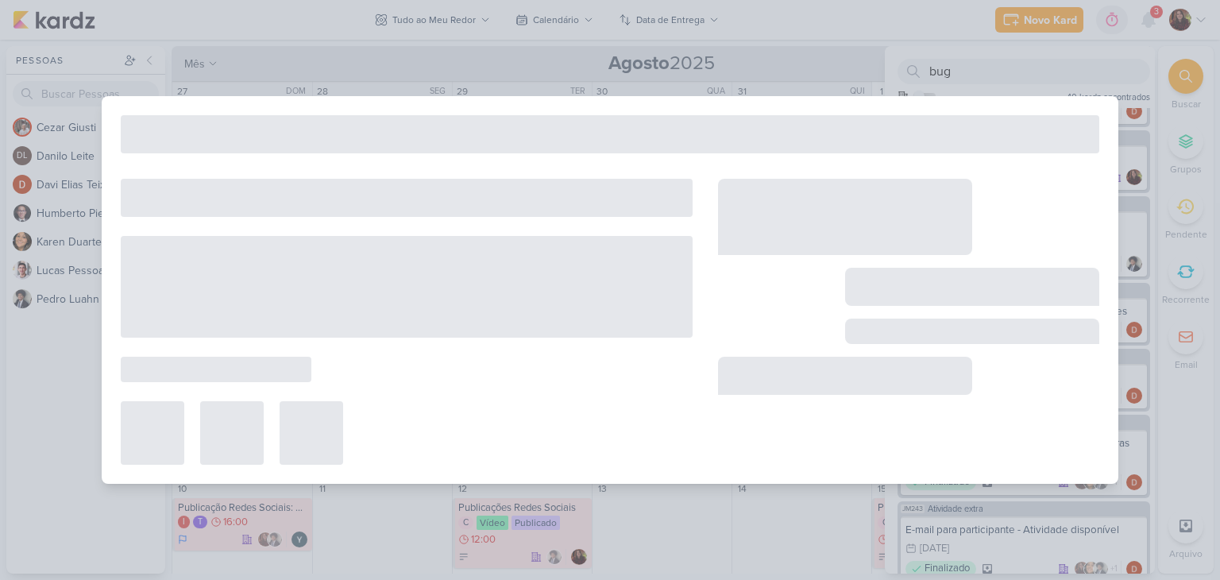
type input "Melhorias | Tess"
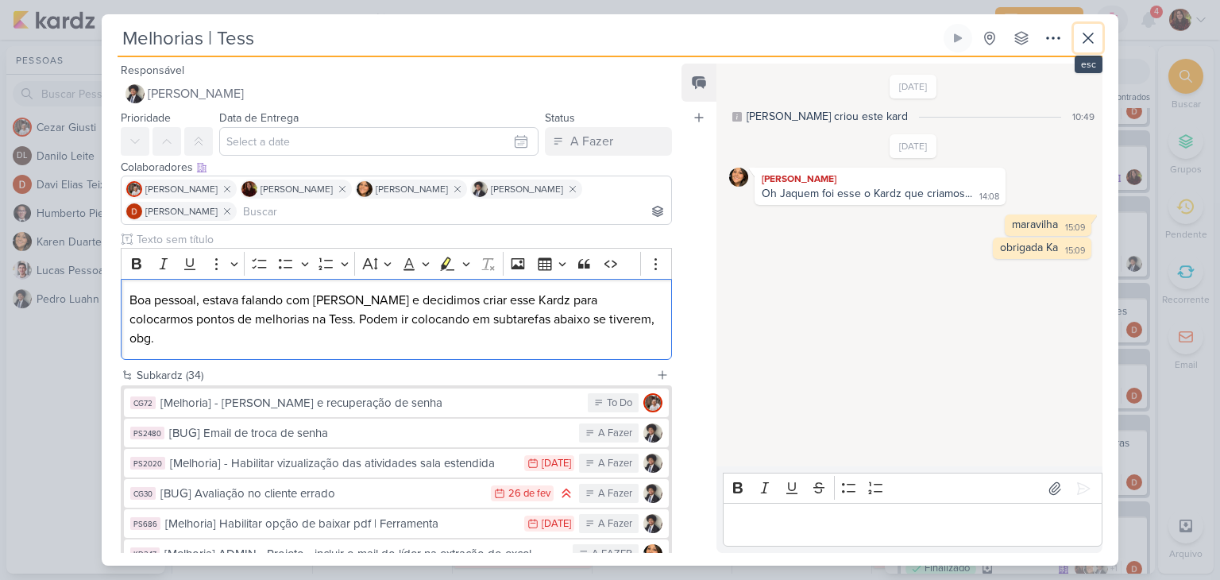
click at [1095, 38] on button at bounding box center [1087, 38] width 29 height 29
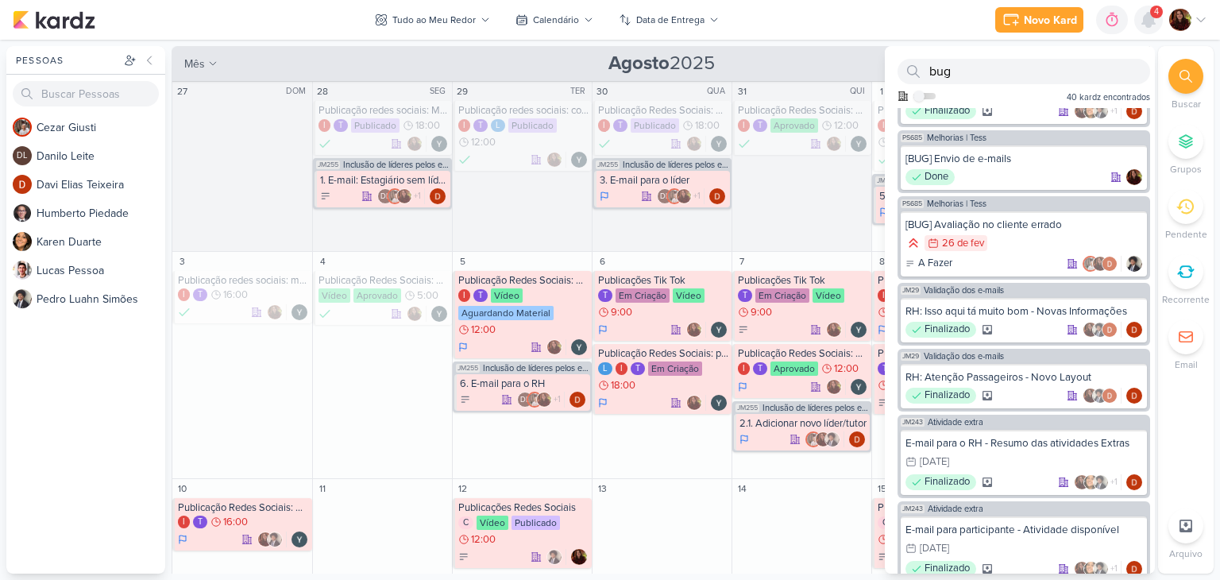
click at [1152, 20] on icon at bounding box center [1148, 20] width 13 height 14
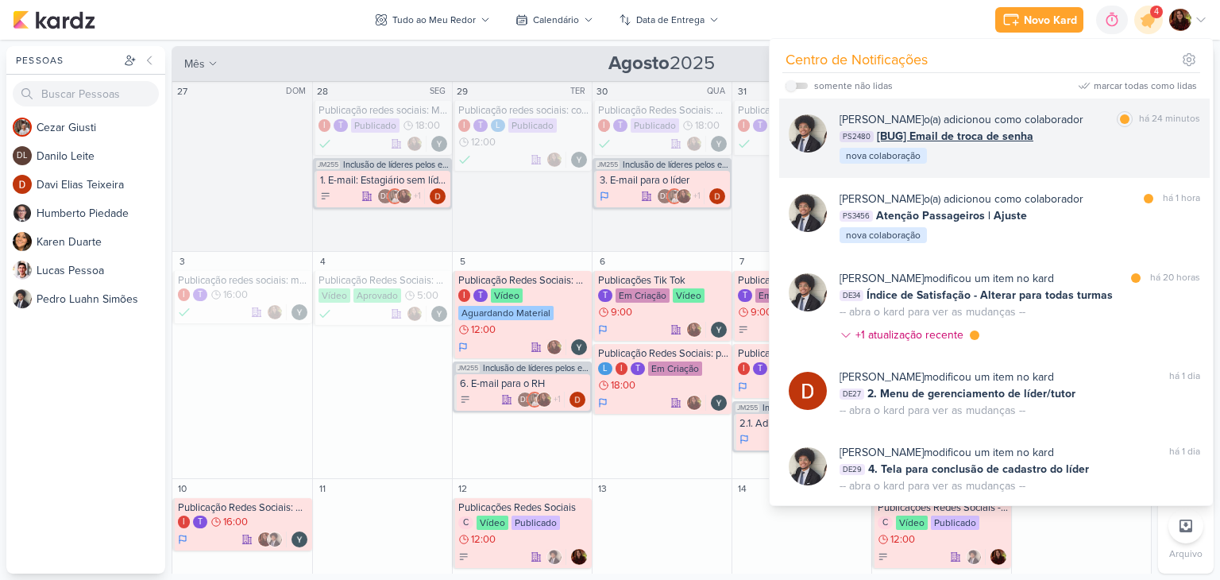
click at [1066, 137] on div "PS2480 [BUG] Email de troca de senha" at bounding box center [1019, 136] width 360 height 17
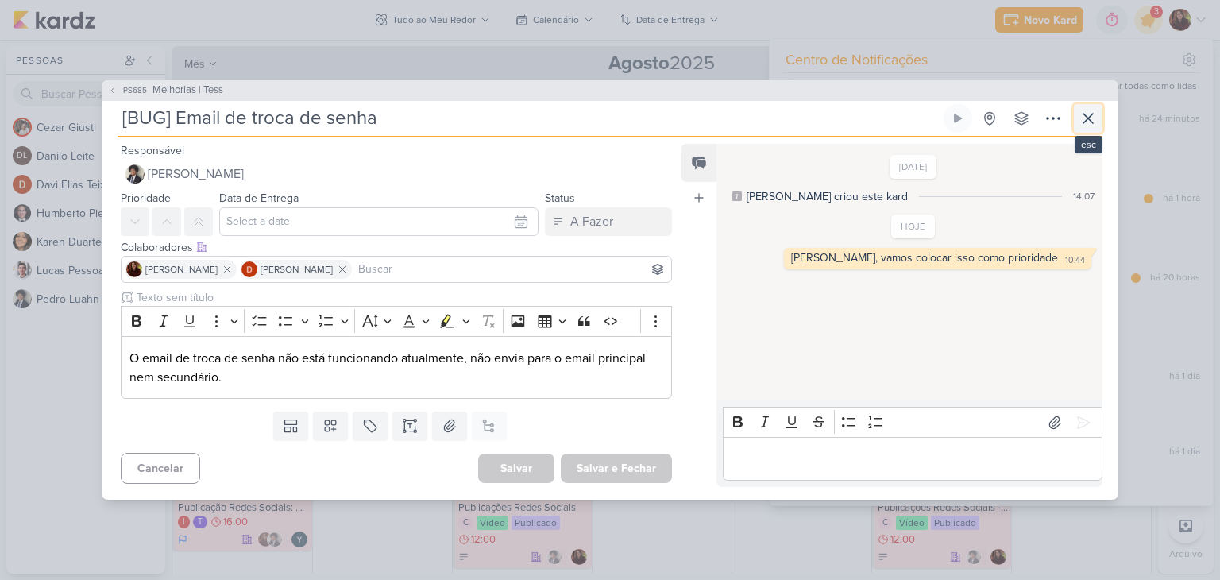
click at [1089, 112] on icon at bounding box center [1087, 118] width 19 height 19
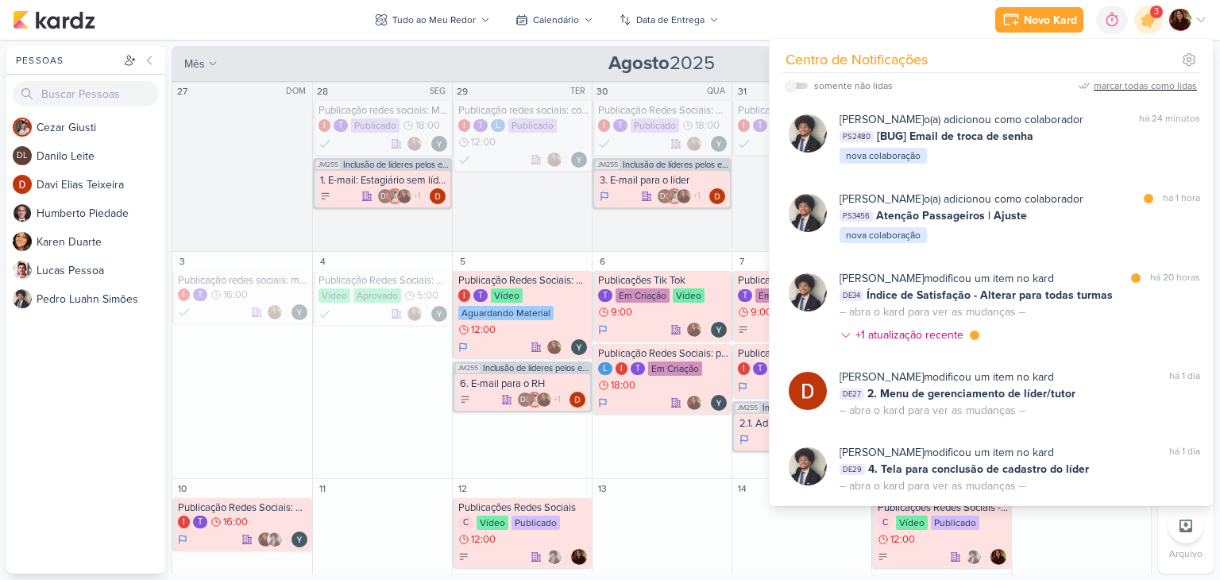
click at [1168, 90] on div "marcar todas como lidas" at bounding box center [1144, 86] width 103 height 14
click at [944, 10] on div "Novo Kard Ctrl + k 0h0m Sessão desligada... Hoje 0h0m Semana 0h0m Mês 0h0m" at bounding box center [610, 20] width 1194 height 40
